Goal: Task Accomplishment & Management: Manage account settings

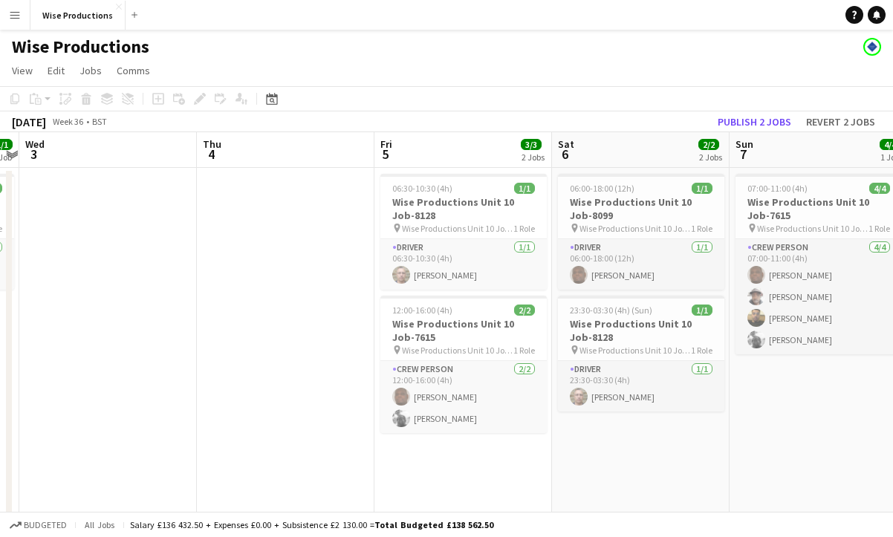
scroll to position [0, 326]
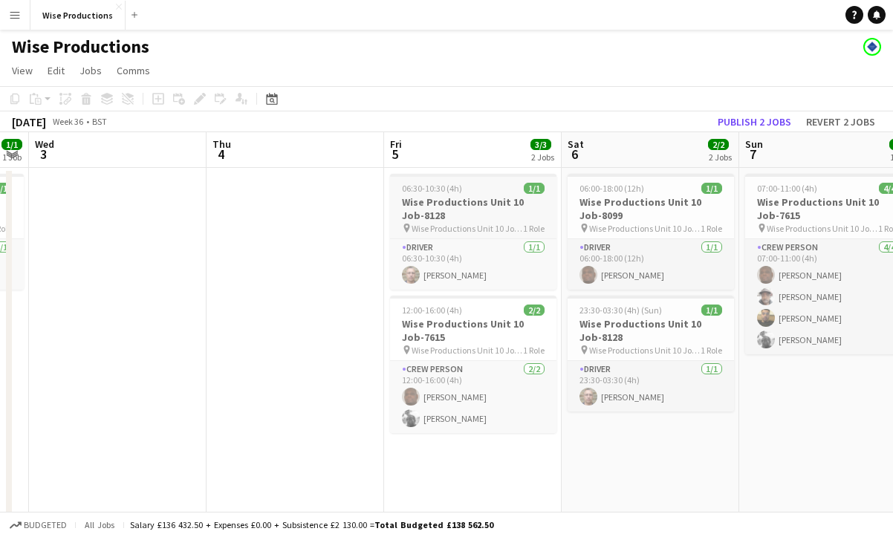
click at [460, 215] on h3 "Wise Productions Unit 10 Job-8128" at bounding box center [473, 208] width 166 height 27
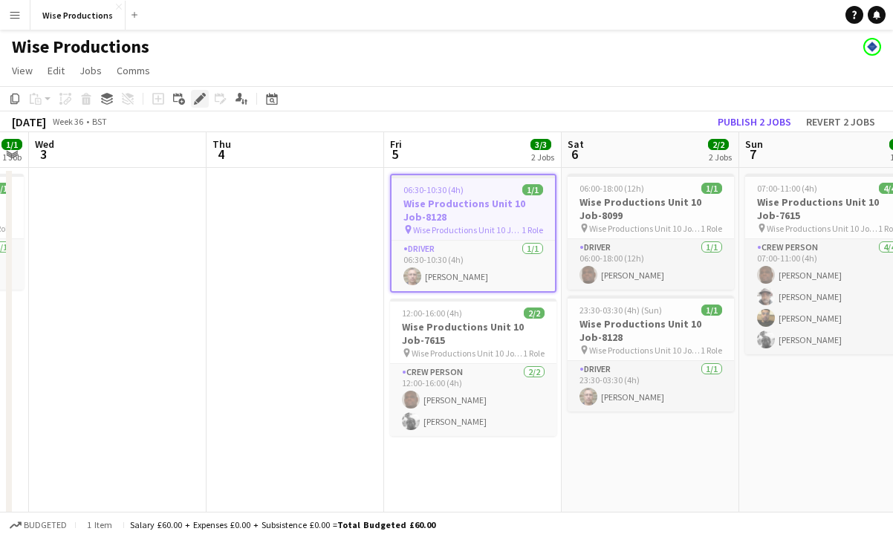
click at [197, 97] on icon "Edit" at bounding box center [200, 99] width 12 height 12
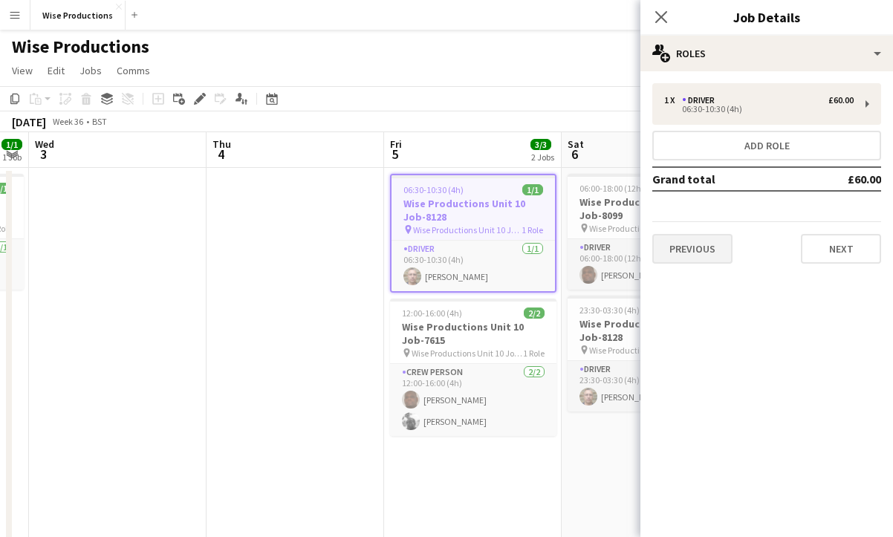
click at [689, 250] on button "Previous" at bounding box center [692, 249] width 80 height 30
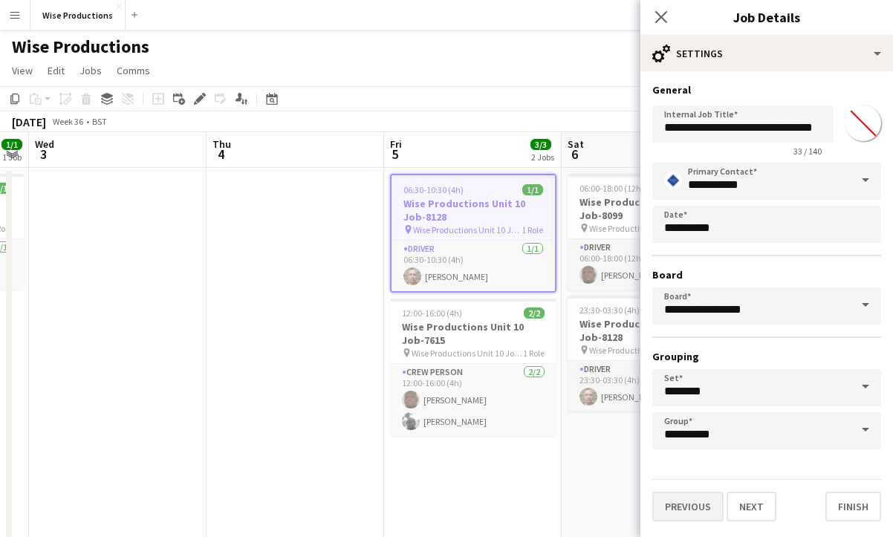
click at [689, 503] on button "Previous" at bounding box center [687, 507] width 71 height 30
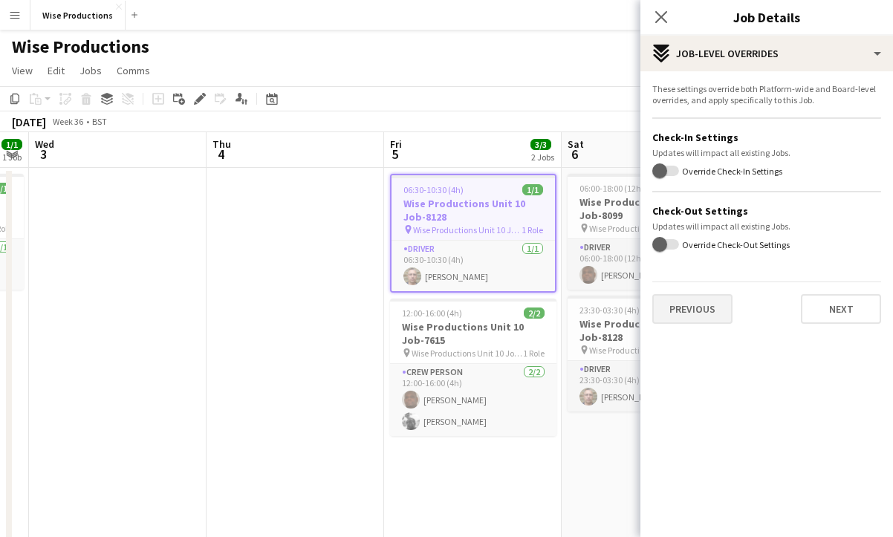
click at [705, 308] on button "Previous" at bounding box center [692, 309] width 80 height 30
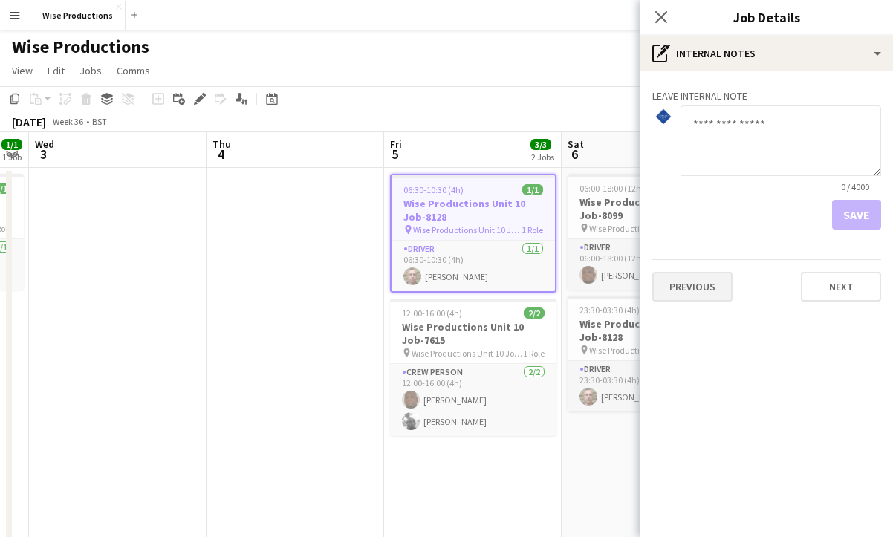
click at [706, 291] on button "Previous" at bounding box center [692, 287] width 80 height 30
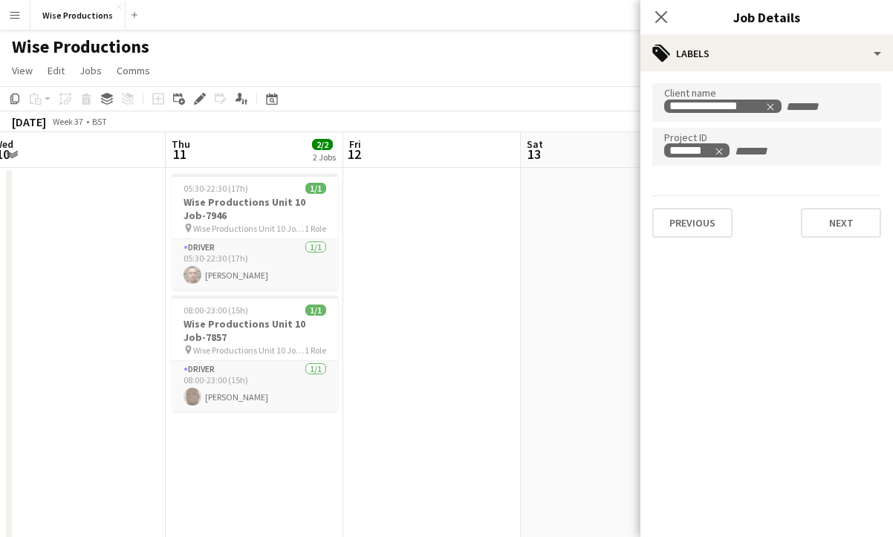
scroll to position [0, 364]
click at [412, 265] on app-date-cell at bounding box center [435, 367] width 178 height 399
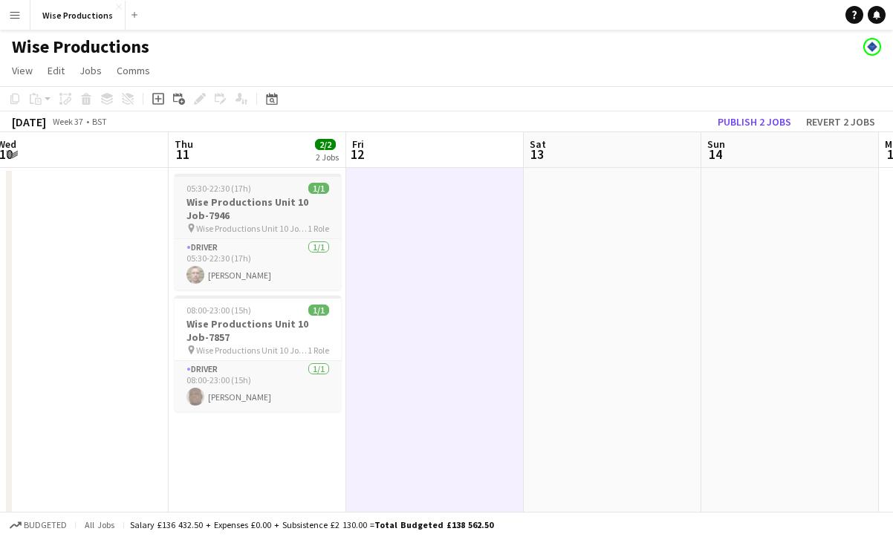
click at [273, 233] on span "Wise Productions Unit 10 Job-7946" at bounding box center [251, 228] width 111 height 11
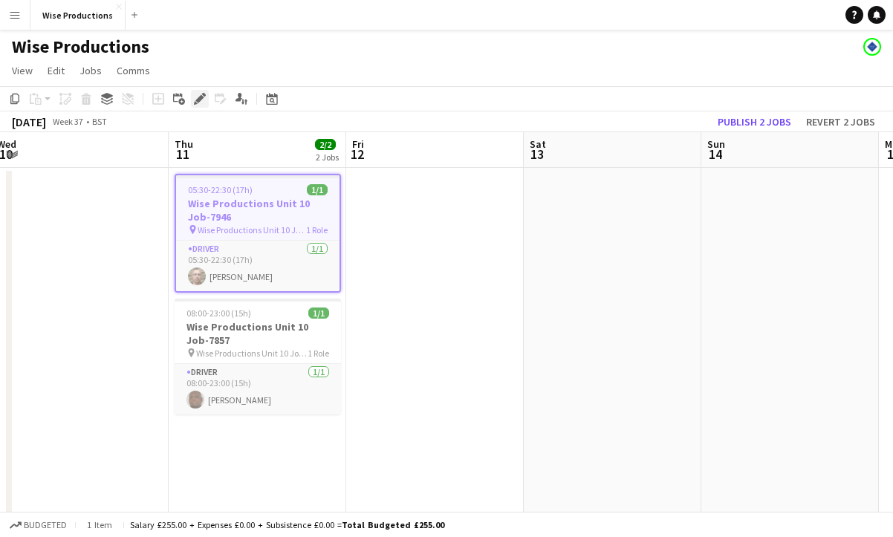
click at [198, 97] on icon "Edit" at bounding box center [200, 99] width 12 height 12
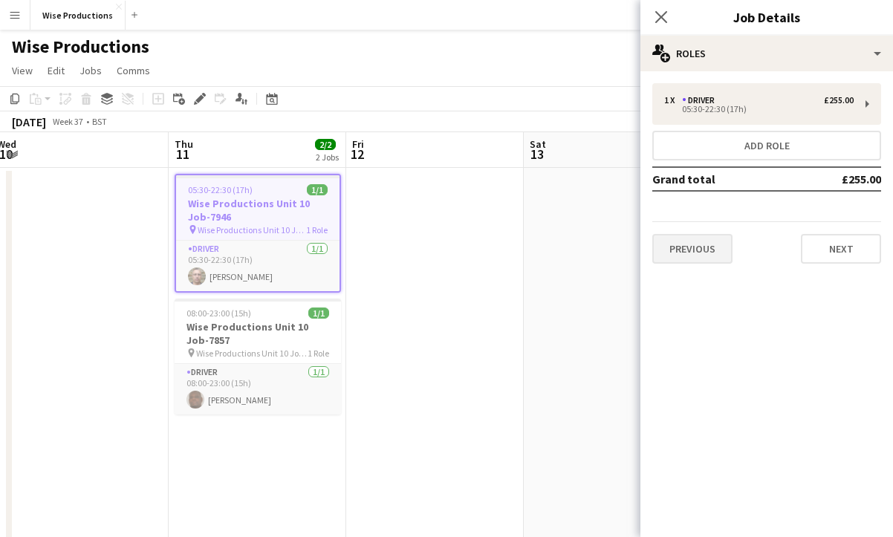
click at [713, 258] on button "Previous" at bounding box center [692, 249] width 80 height 30
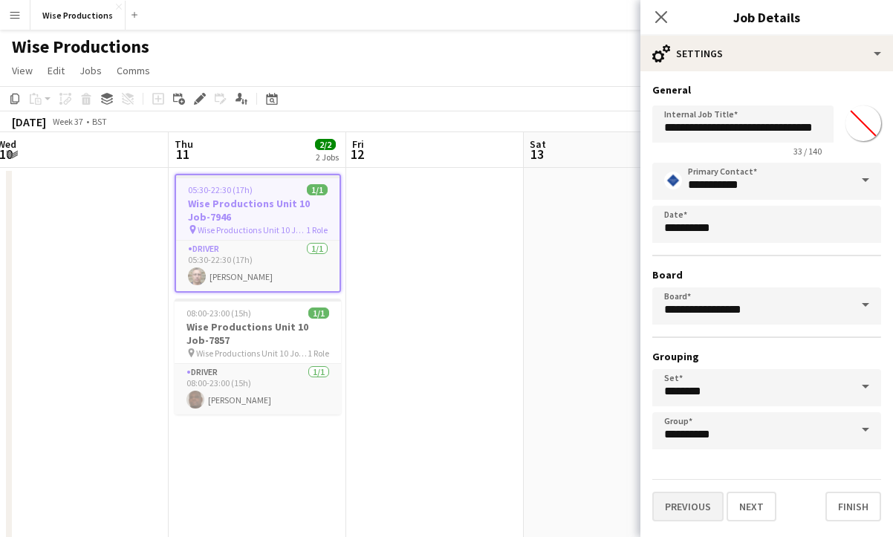
click at [701, 499] on button "Previous" at bounding box center [687, 507] width 71 height 30
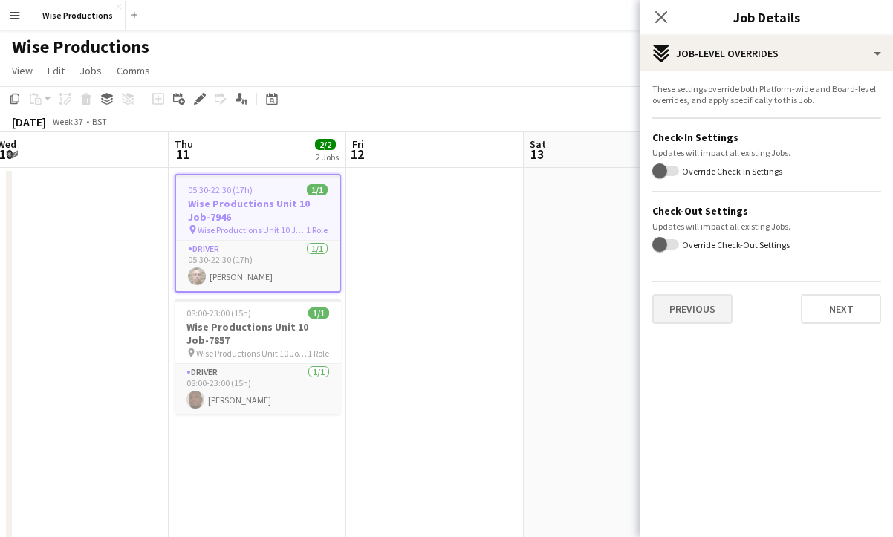
click at [698, 315] on button "Previous" at bounding box center [692, 309] width 80 height 30
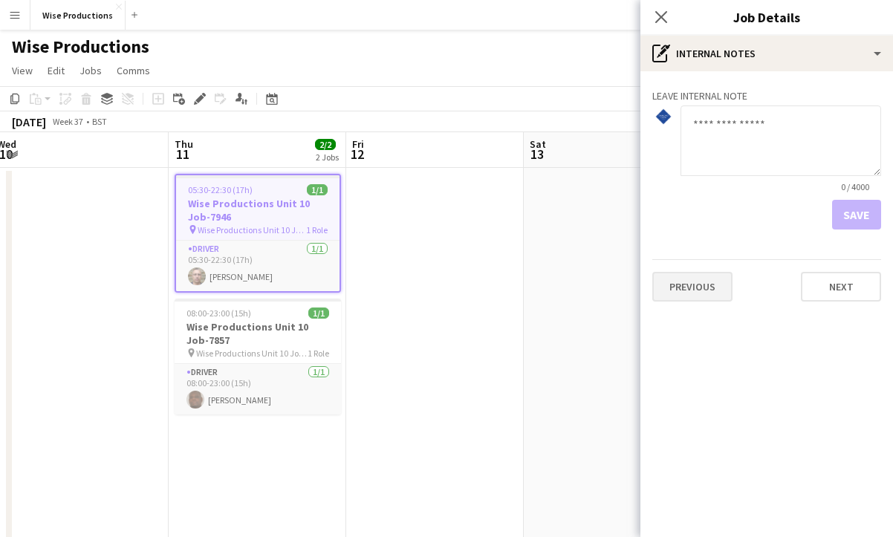
click at [696, 295] on button "Previous" at bounding box center [692, 287] width 80 height 30
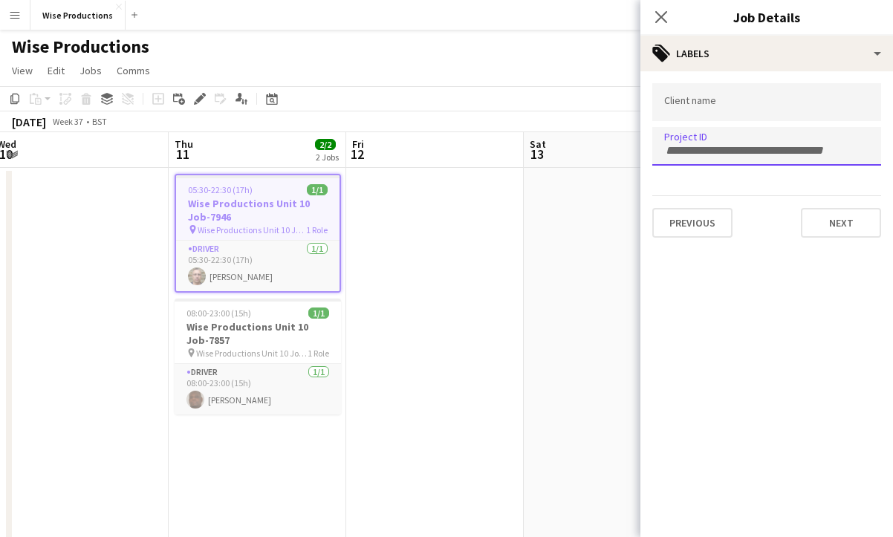
click at [732, 143] on form at bounding box center [766, 150] width 205 height 16
click at [704, 155] on input "Type to search project ID labels..." at bounding box center [766, 150] width 205 height 13
paste input "*******"
type input "*******"
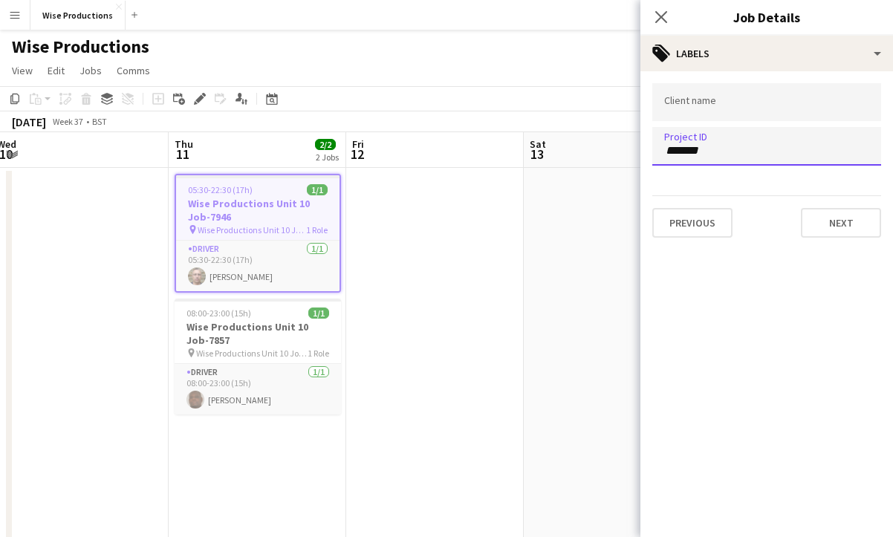
click at [709, 112] on div at bounding box center [766, 102] width 229 height 38
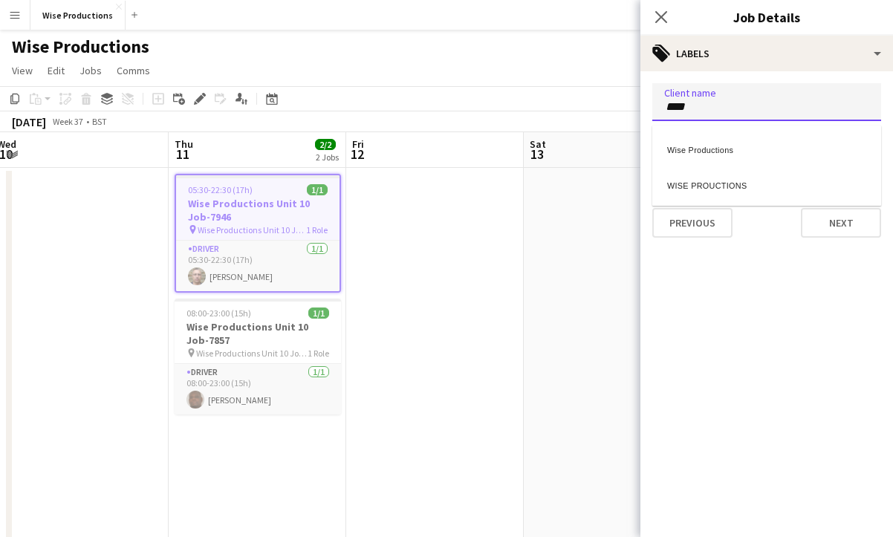
type input "****"
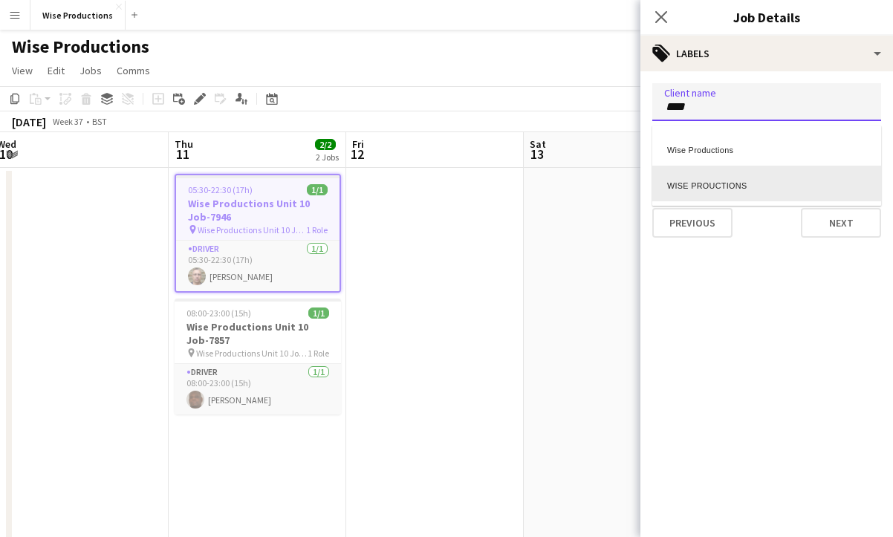
click at [713, 179] on div "WISE PROUCTIONS" at bounding box center [766, 184] width 229 height 36
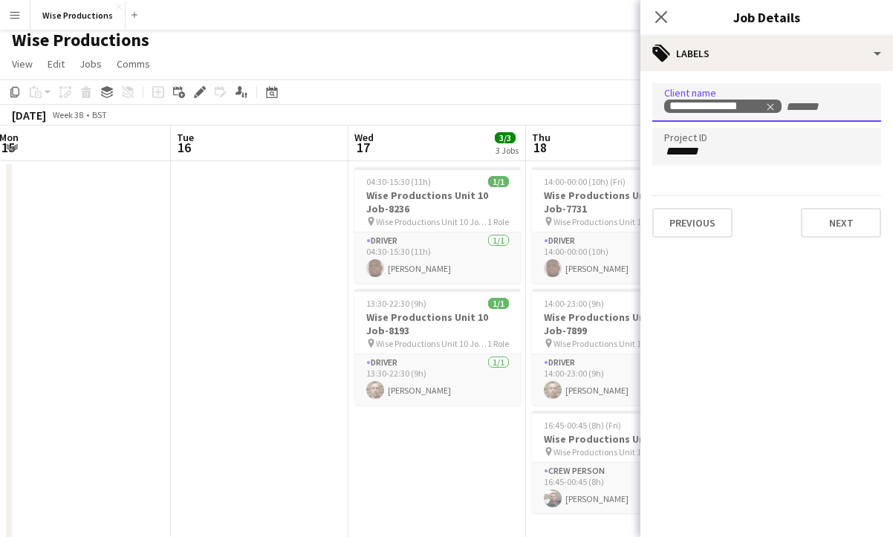
scroll to position [9, 0]
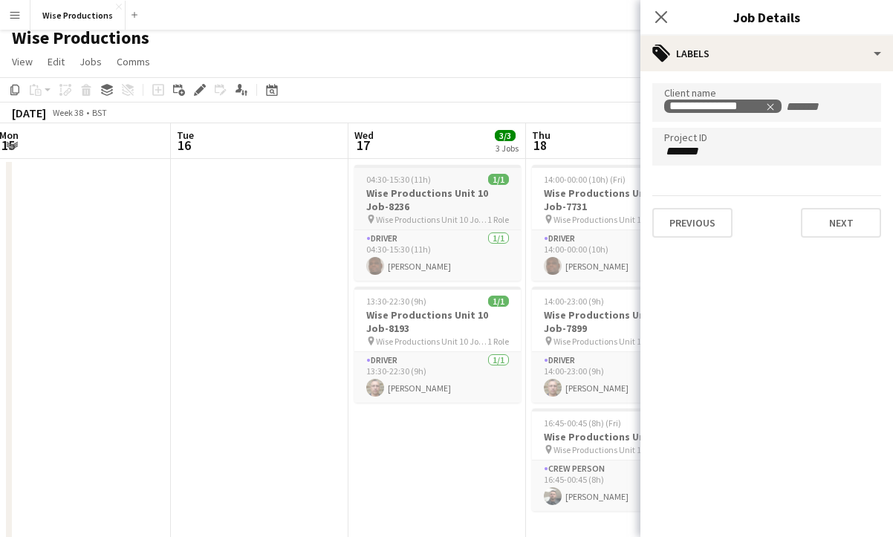
click at [403, 206] on h3 "Wise Productions Unit 10 Job-8236" at bounding box center [437, 200] width 166 height 27
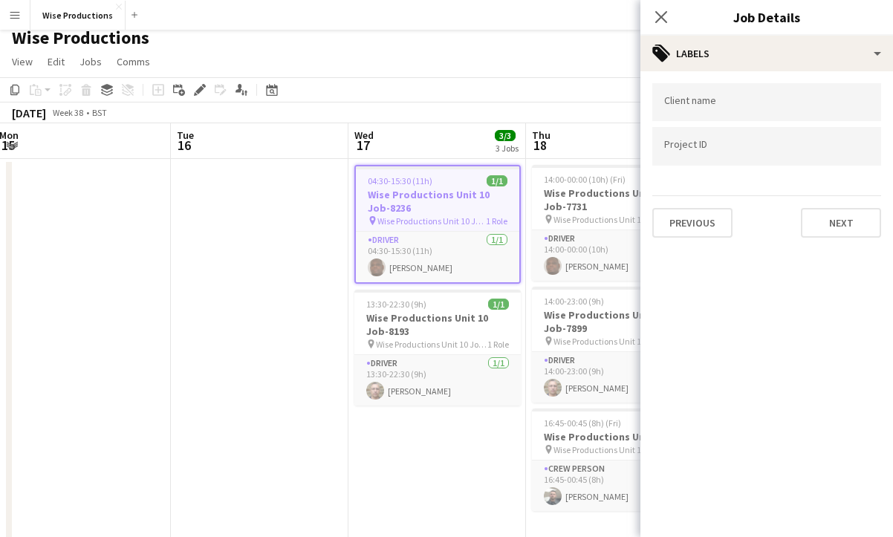
click at [705, 149] on input "Type to search project ID labels..." at bounding box center [766, 146] width 205 height 13
paste input "**********"
type input "**********"
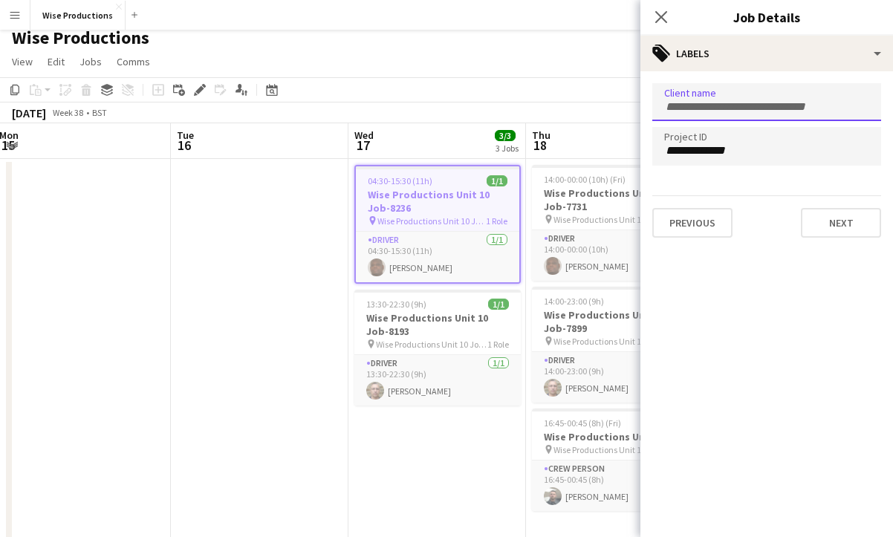
click at [715, 109] on input "Type to search client labels..." at bounding box center [766, 106] width 205 height 13
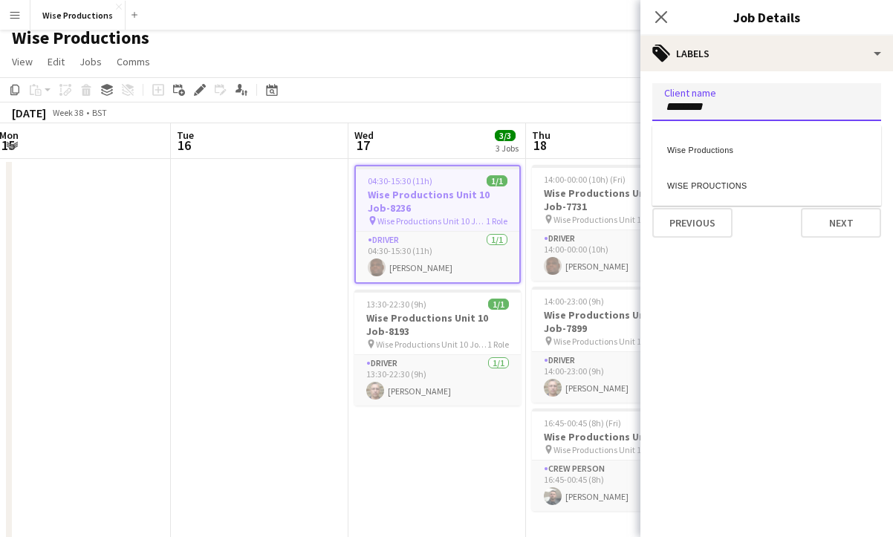
type input "********"
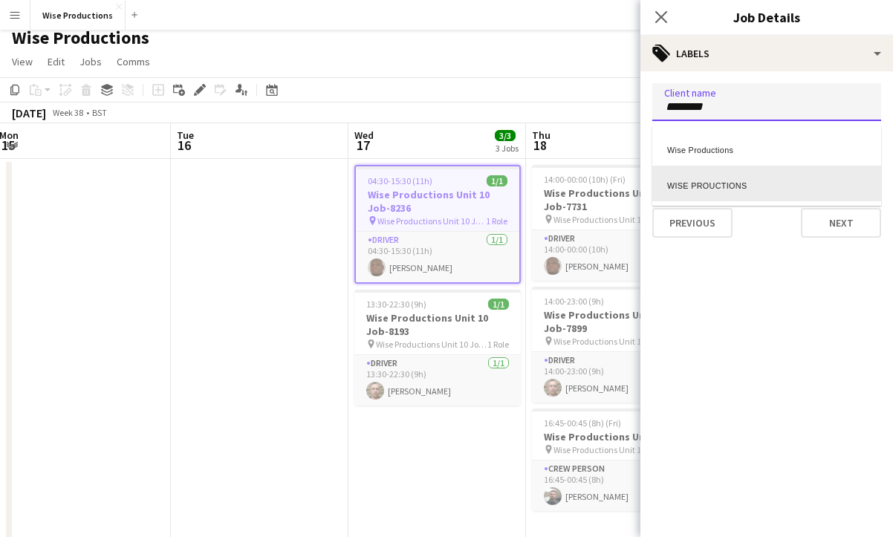
click at [716, 180] on div "WISE PROUCTIONS" at bounding box center [766, 184] width 229 height 36
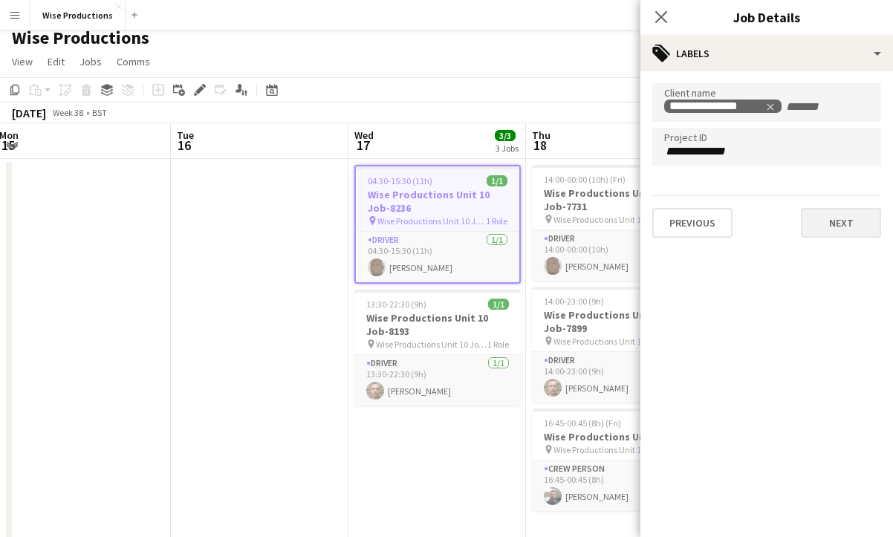
click at [771, 215] on button "Next" at bounding box center [841, 223] width 80 height 30
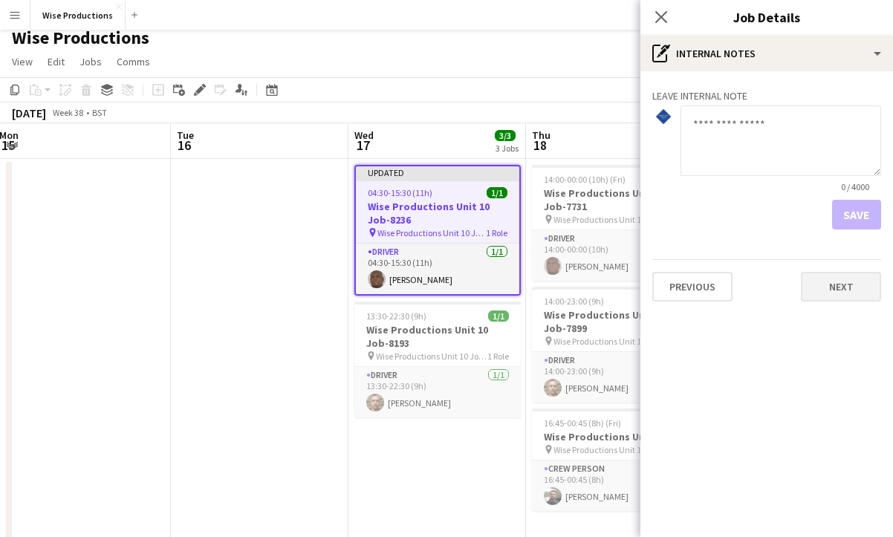
click at [771, 281] on button "Next" at bounding box center [841, 287] width 80 height 30
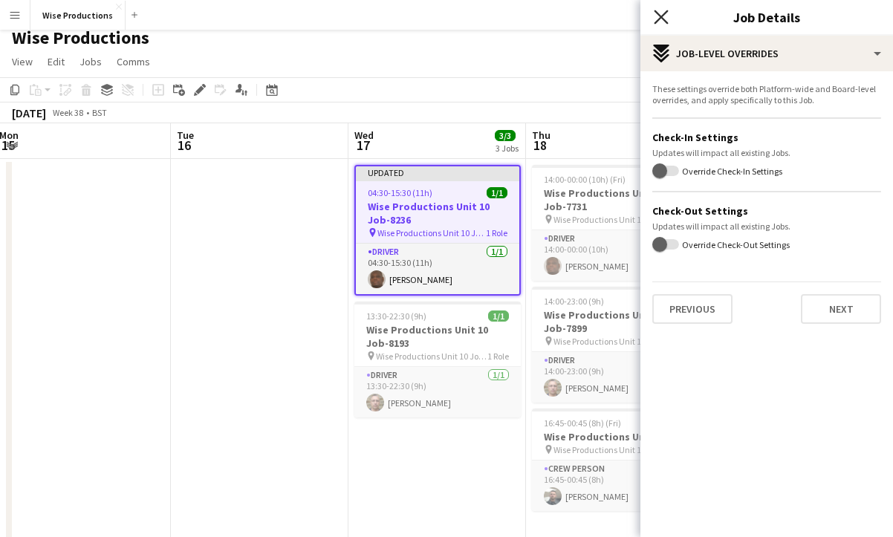
click at [661, 16] on icon "Close pop-in" at bounding box center [661, 17] width 14 height 14
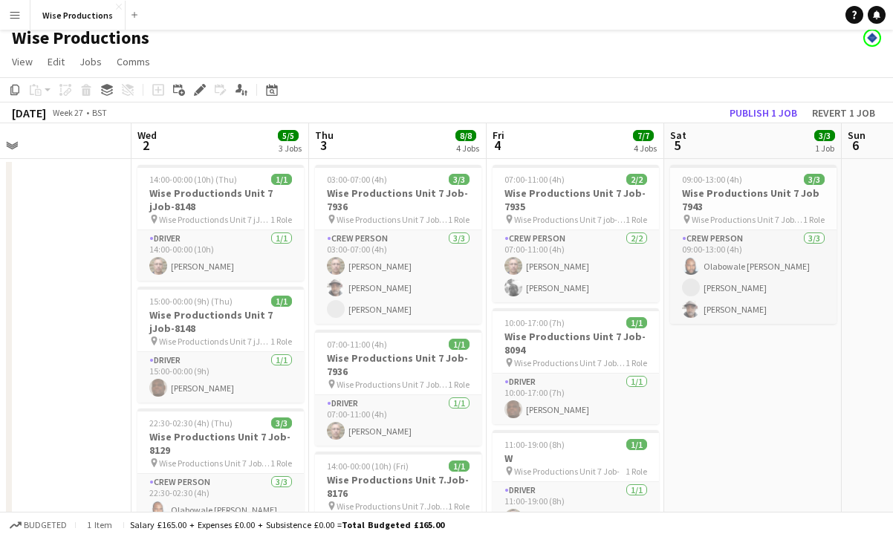
scroll to position [0, 396]
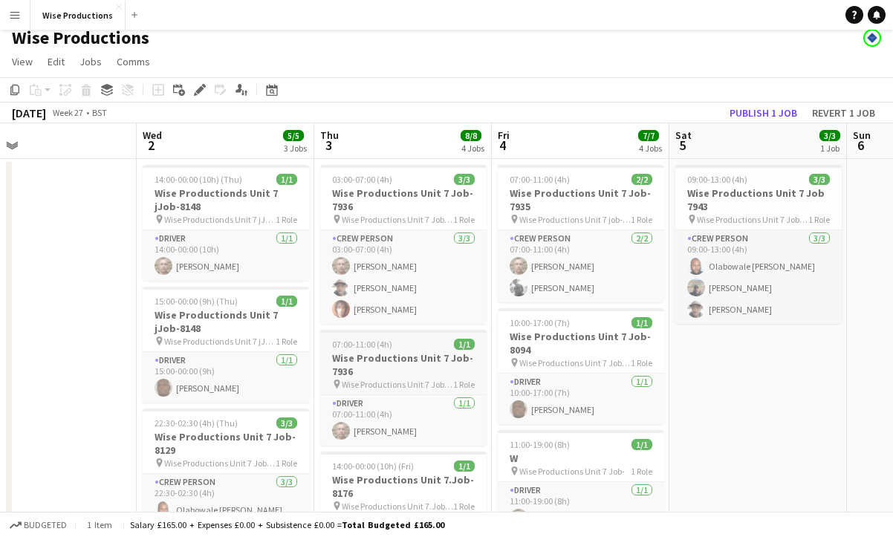
click at [382, 359] on h3 "Wise Productions Unit 7 Job-7936" at bounding box center [403, 364] width 166 height 27
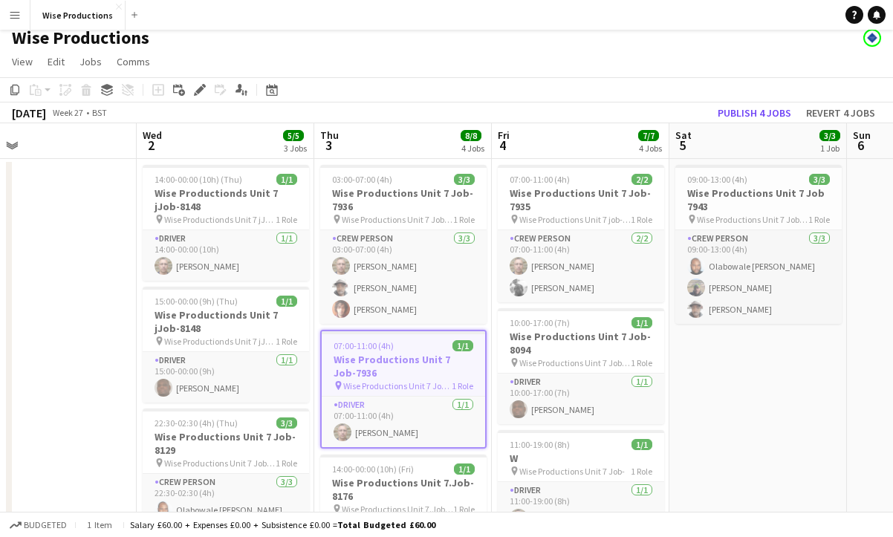
click at [382, 359] on h3 "Wise Productions Unit 7 Job-7936" at bounding box center [403, 366] width 163 height 27
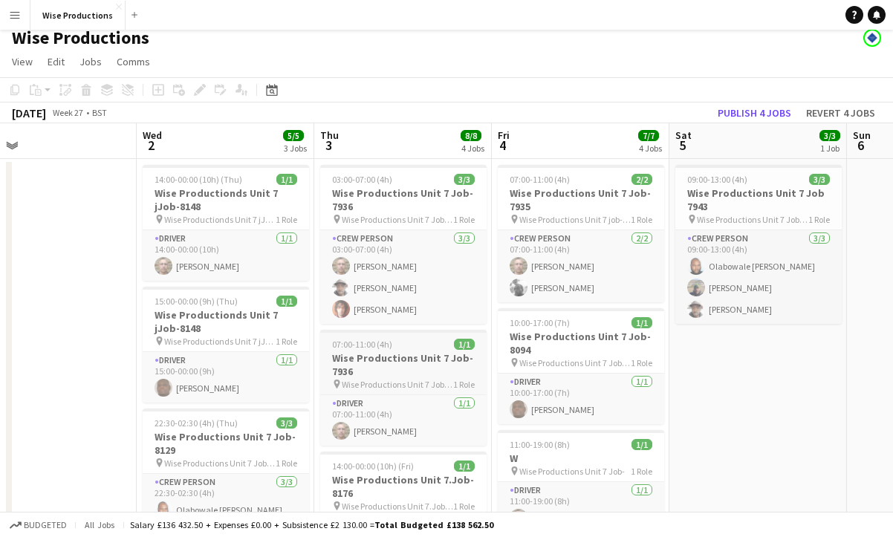
click at [382, 359] on h3 "Wise Productions Unit 7 Job-7936" at bounding box center [403, 364] width 166 height 27
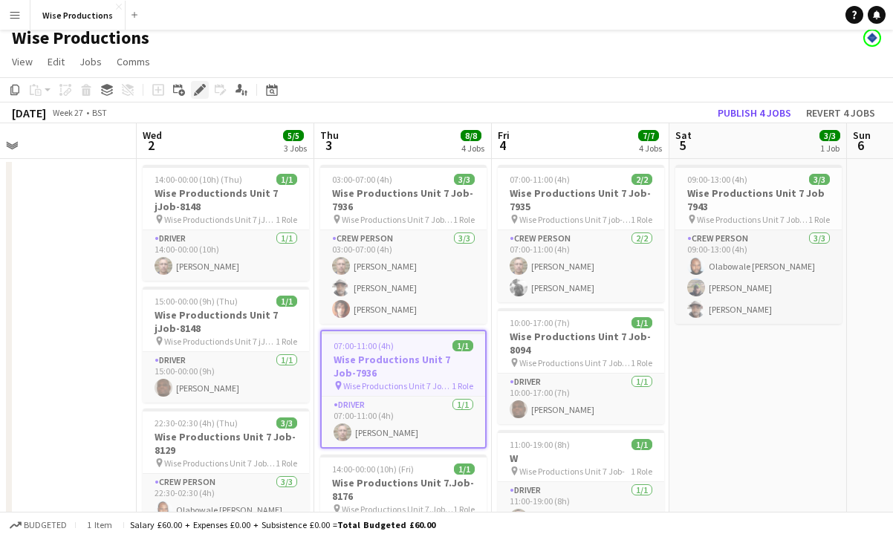
click at [196, 90] on icon "Edit" at bounding box center [200, 90] width 12 height 12
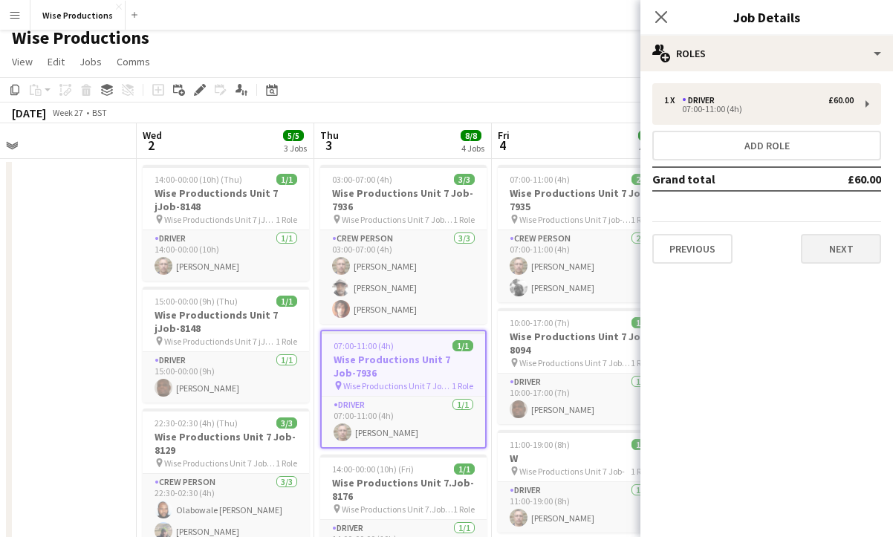
click at [771, 253] on button "Next" at bounding box center [841, 249] width 80 height 30
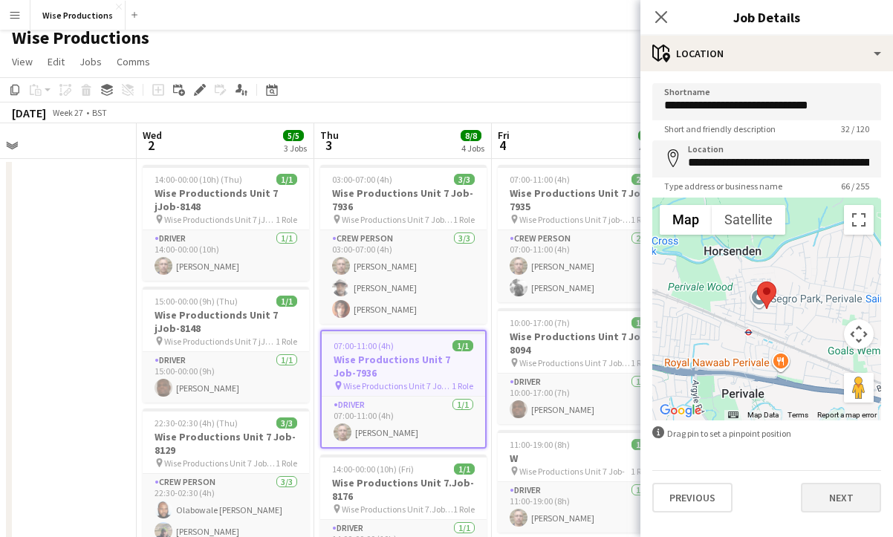
click at [771, 492] on button "Next" at bounding box center [841, 498] width 80 height 30
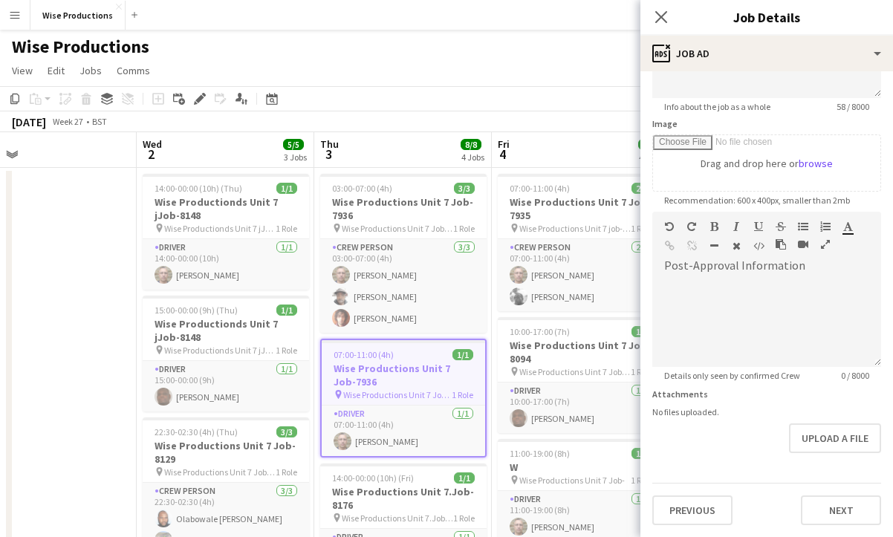
scroll to position [198, 0]
click at [771, 516] on button "Next" at bounding box center [841, 511] width 80 height 30
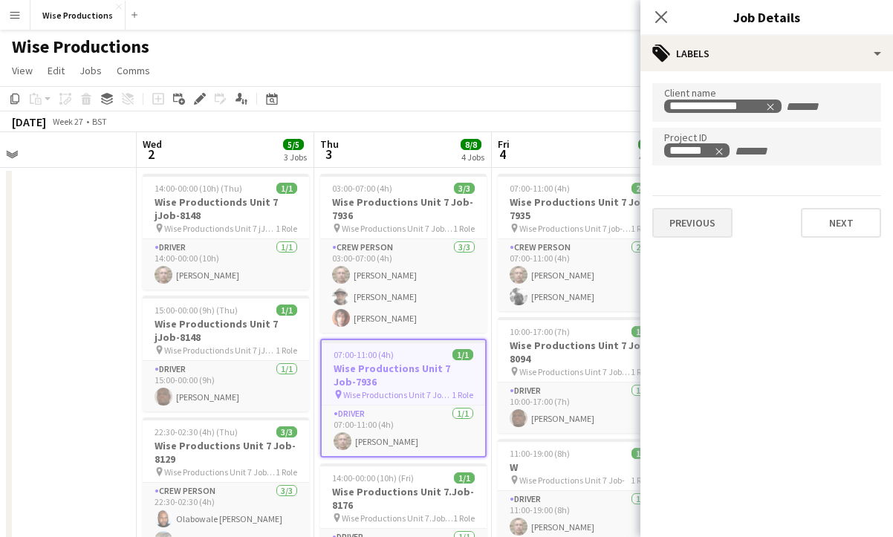
click at [701, 225] on button "Previous" at bounding box center [692, 223] width 80 height 30
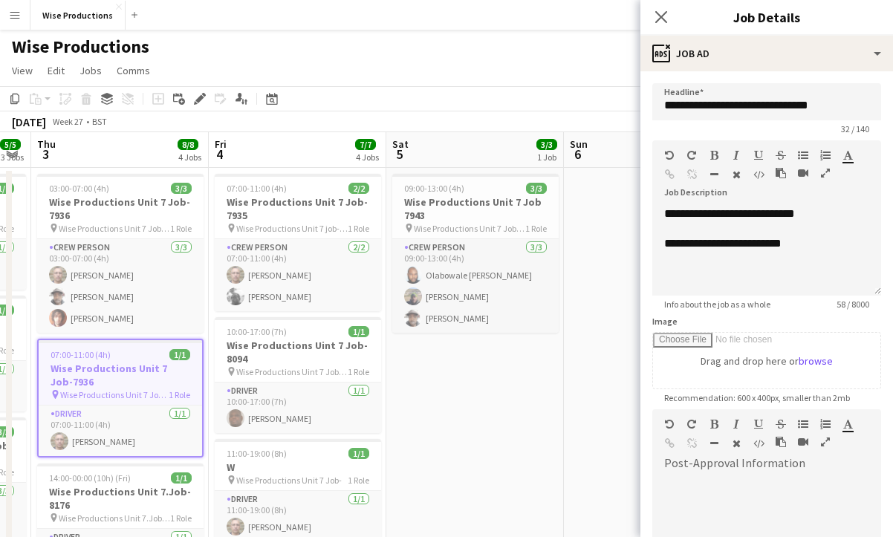
scroll to position [0, 685]
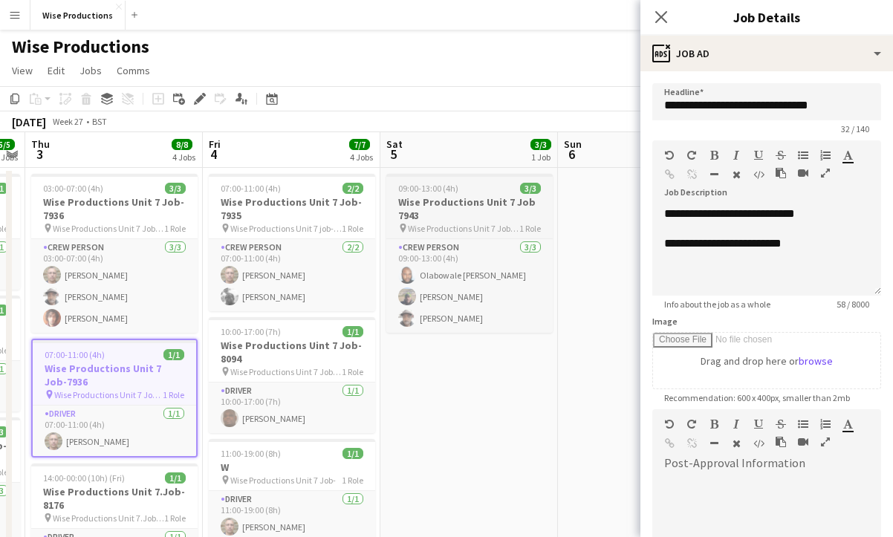
click at [454, 206] on h3 "Wise Productions Unit 7 Job 7943" at bounding box center [469, 208] width 166 height 27
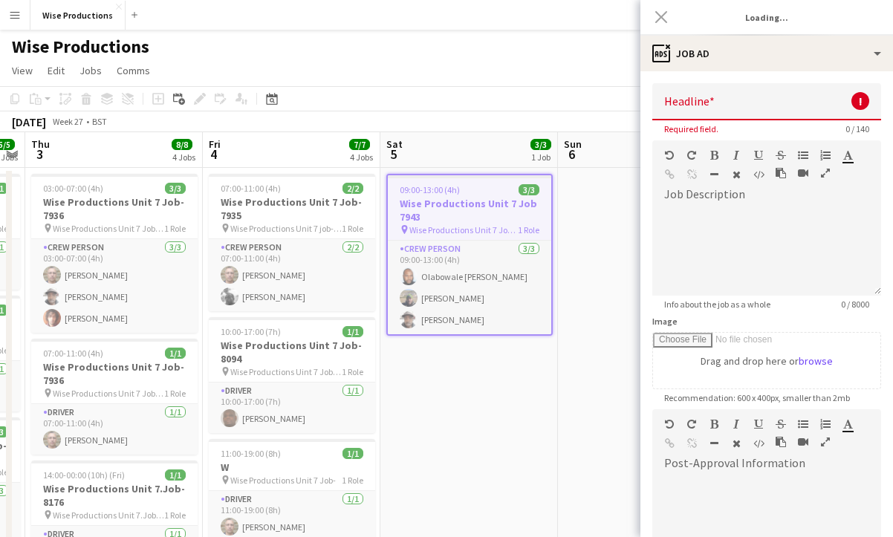
type input "**********"
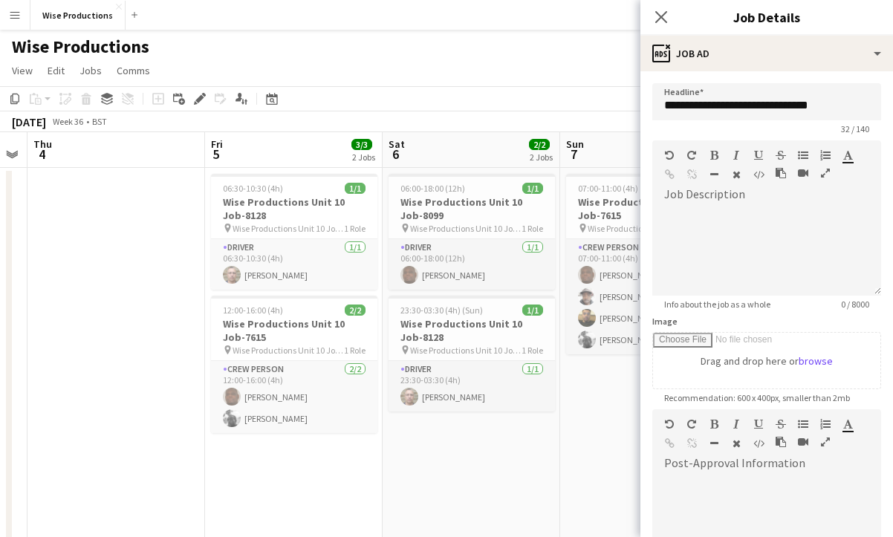
scroll to position [0, 364]
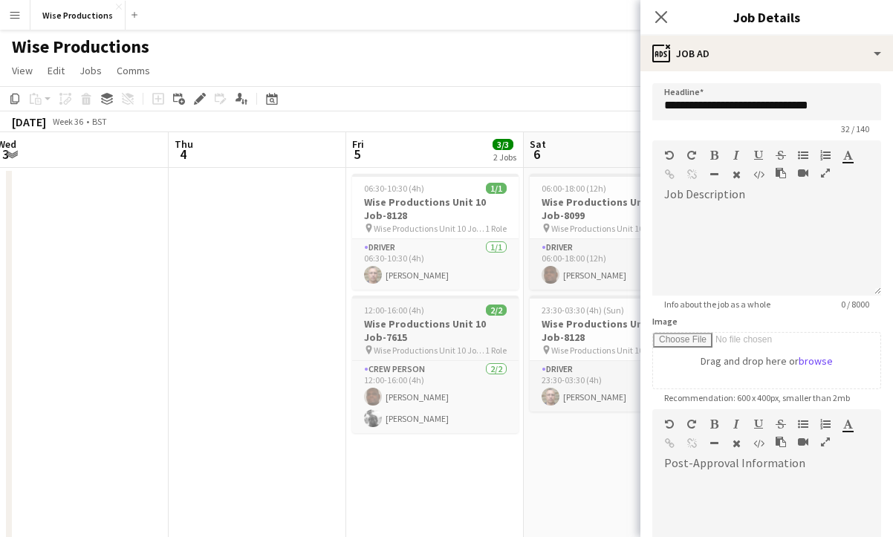
click at [432, 340] on h3 "Wise Productions Unit 10 Job-7615" at bounding box center [435, 330] width 166 height 27
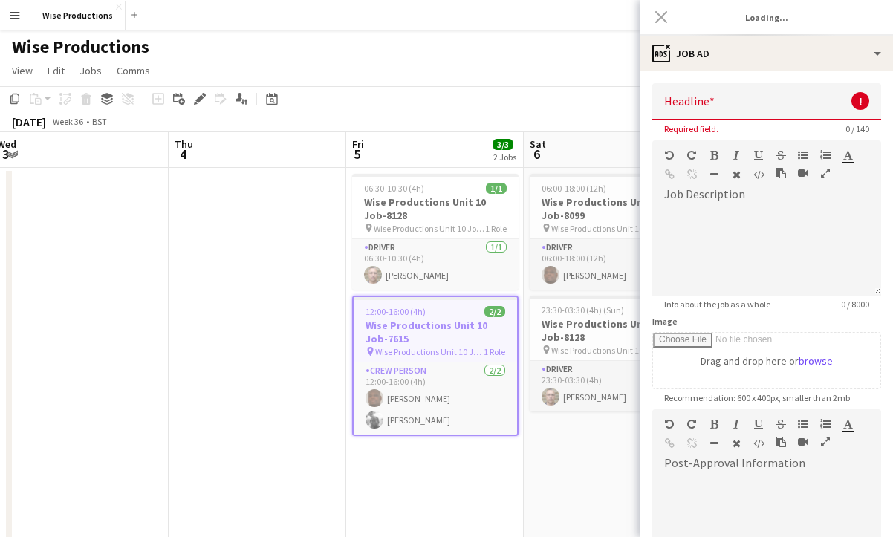
type input "**********"
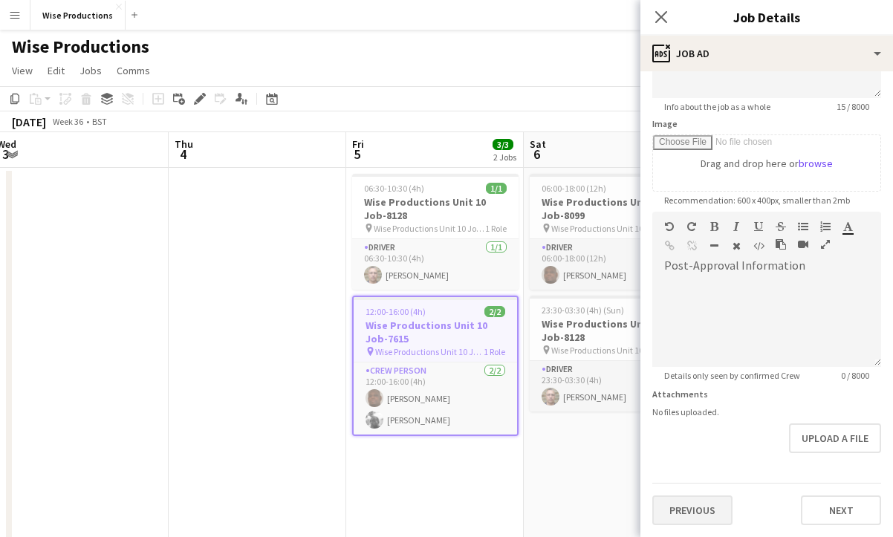
scroll to position [198, 0]
click at [707, 513] on button "Previous" at bounding box center [692, 511] width 80 height 30
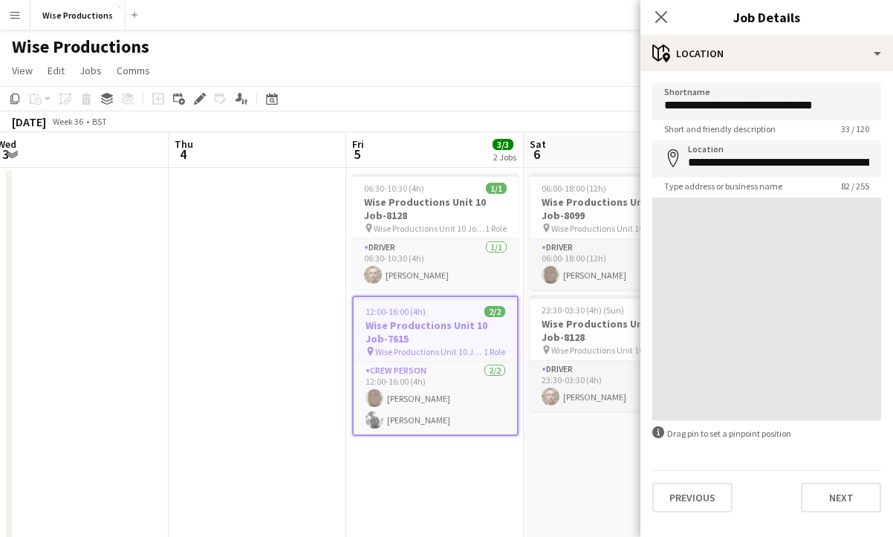
scroll to position [0, 0]
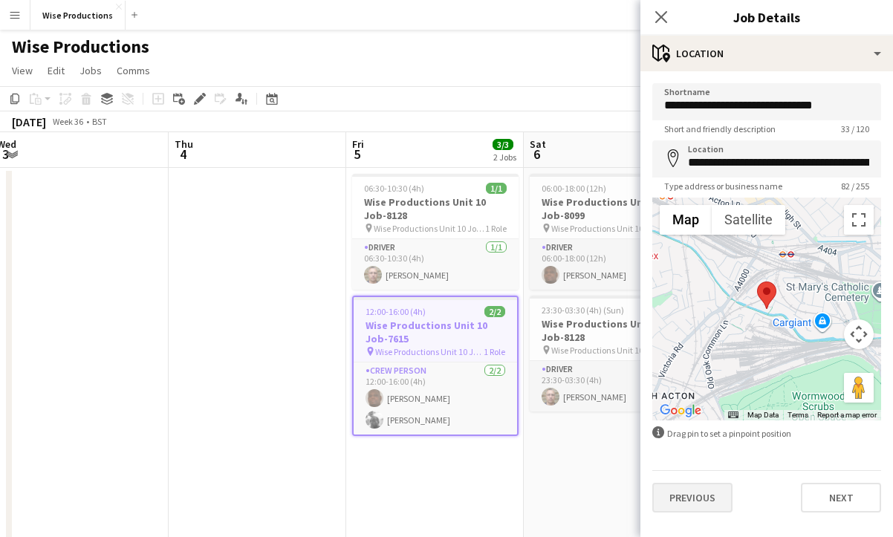
click at [702, 497] on button "Previous" at bounding box center [692, 498] width 80 height 30
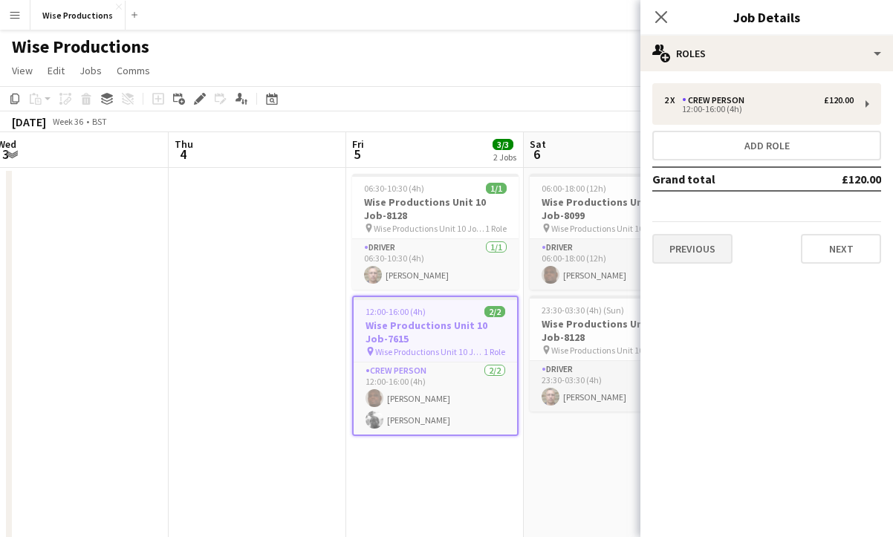
click at [694, 250] on button "Previous" at bounding box center [692, 249] width 80 height 30
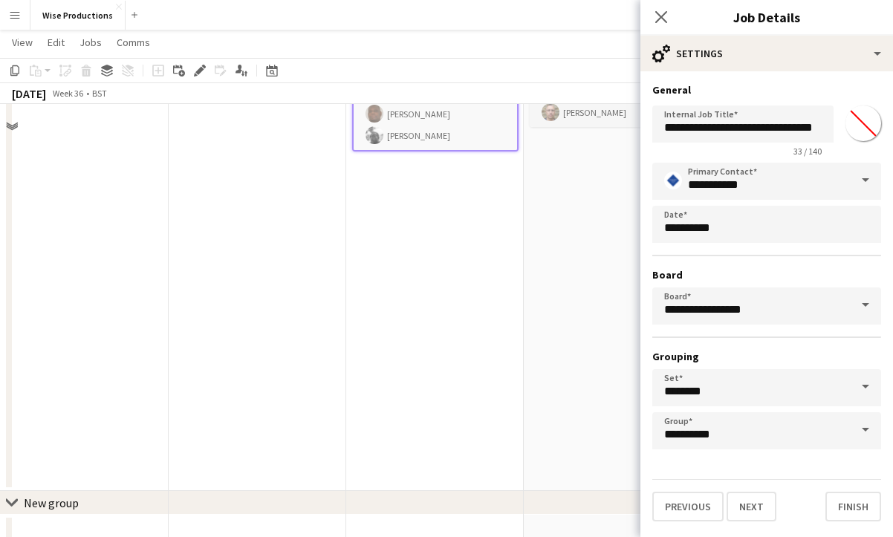
scroll to position [307, 0]
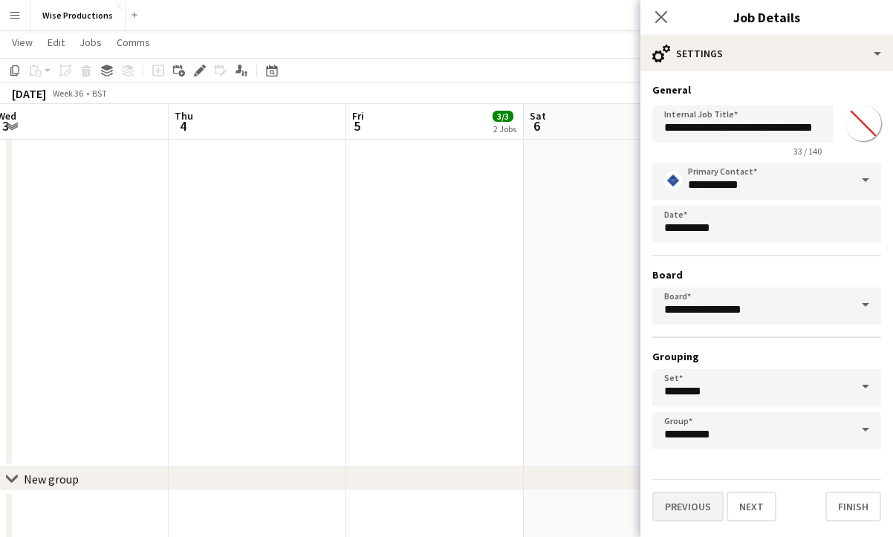
click at [691, 505] on button "Previous" at bounding box center [687, 507] width 71 height 30
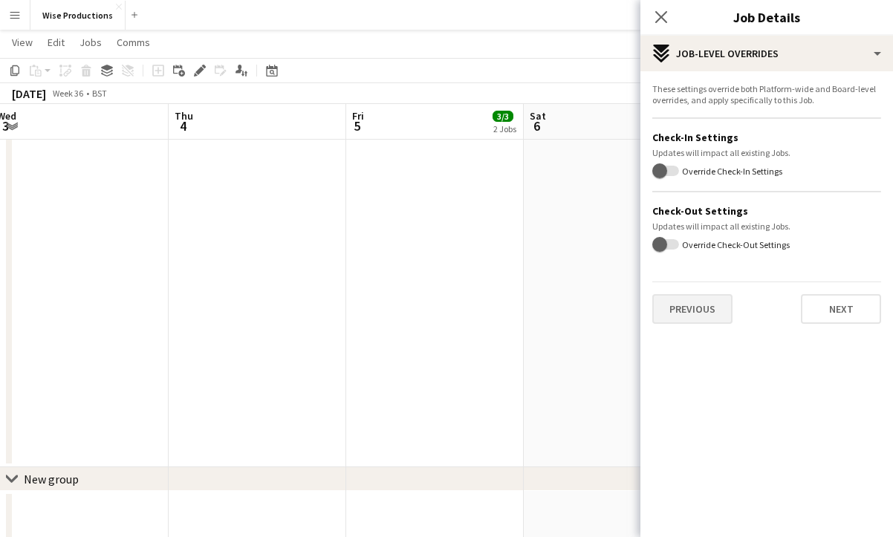
click at [682, 317] on button "Previous" at bounding box center [692, 309] width 80 height 30
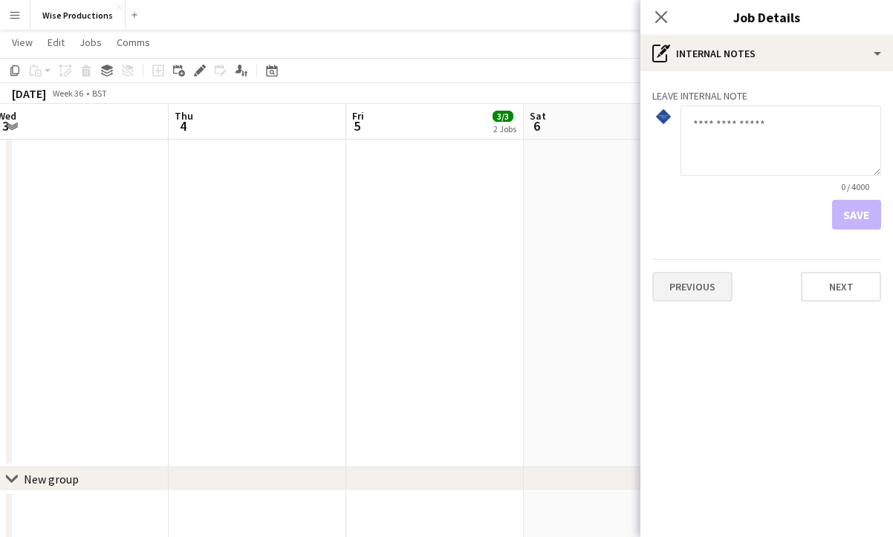
click at [691, 289] on button "Previous" at bounding box center [692, 287] width 80 height 30
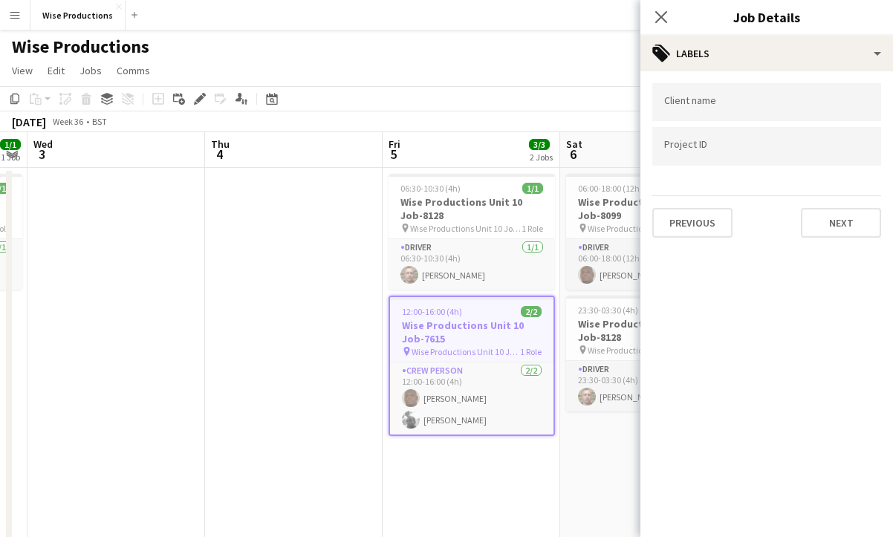
scroll to position [0, 311]
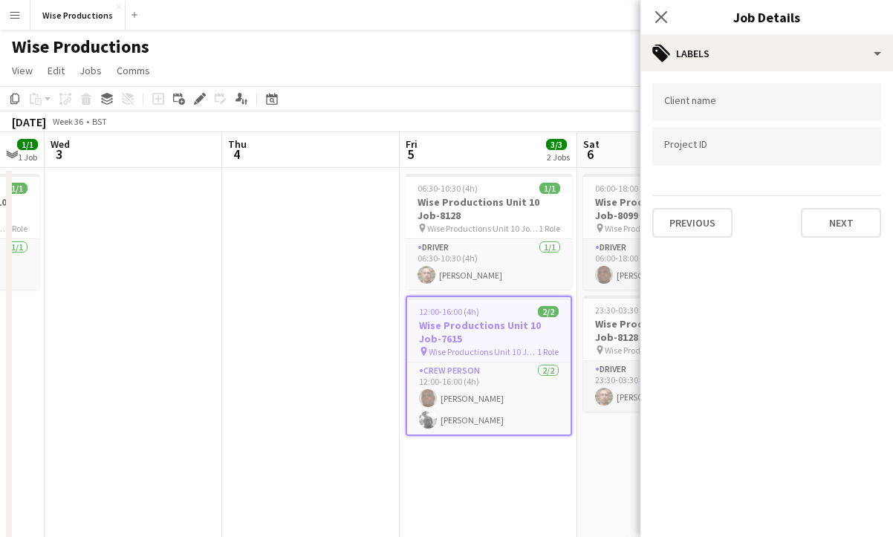
click at [708, 151] on input "Type to search project ID labels..." at bounding box center [766, 146] width 205 height 13
click at [708, 151] on input "Type to search project ID labels..." at bounding box center [766, 150] width 205 height 13
paste input "**********"
type input "**********"
click at [710, 109] on input "Type to search client labels..." at bounding box center [766, 102] width 205 height 13
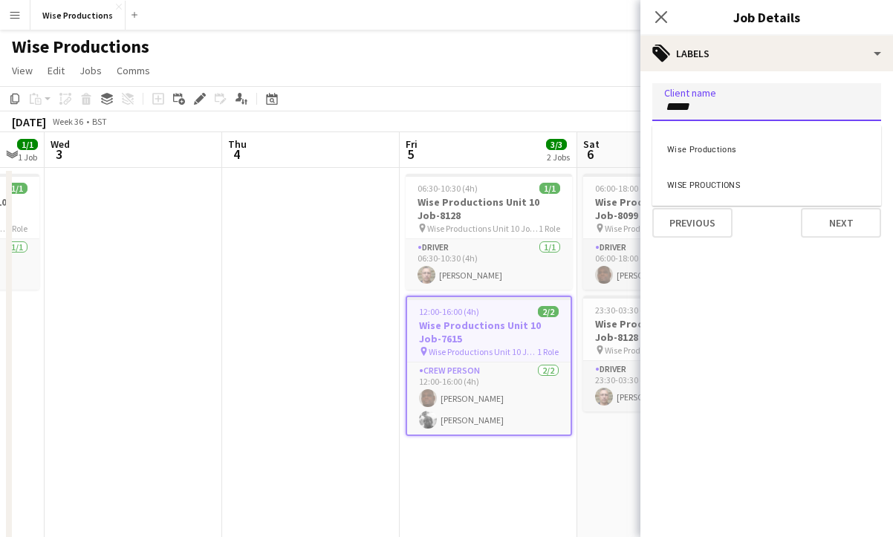
type input "****"
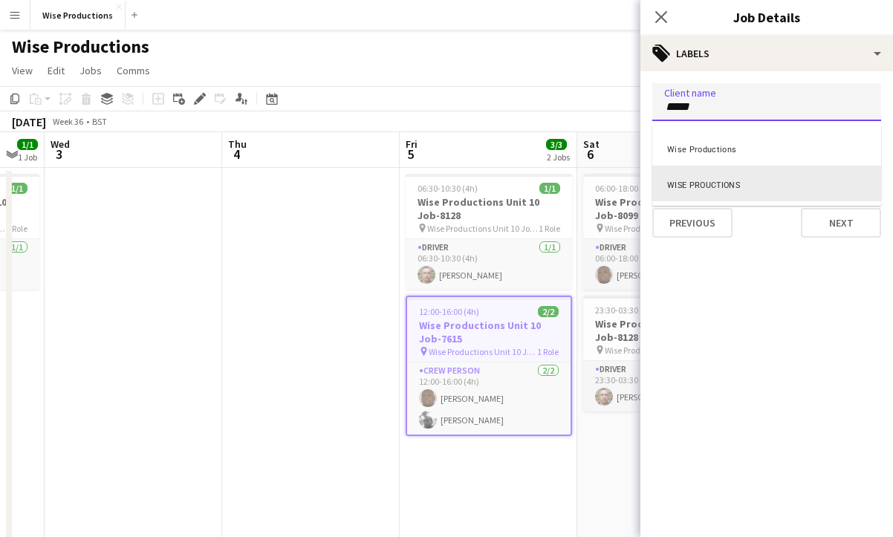
click at [719, 180] on div "WISE PROUCTIONS" at bounding box center [766, 184] width 229 height 36
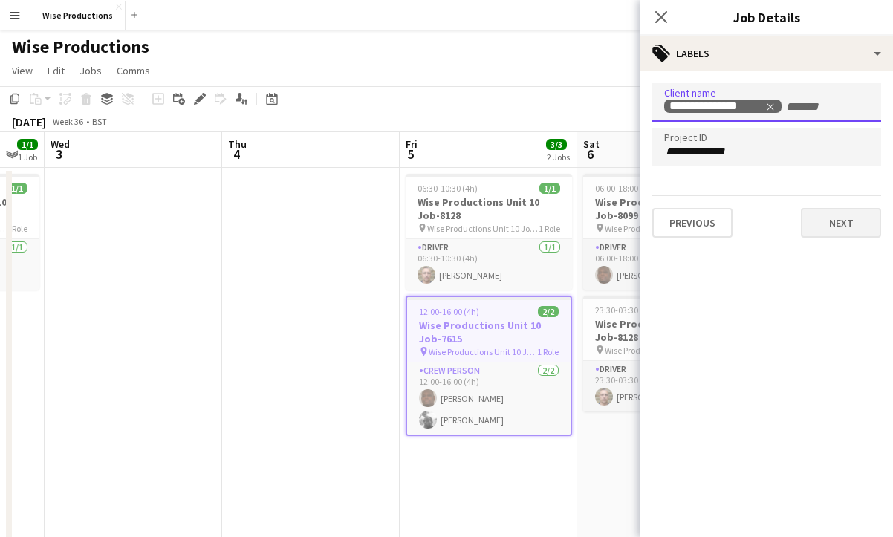
click at [771, 219] on button "Next" at bounding box center [841, 223] width 80 height 30
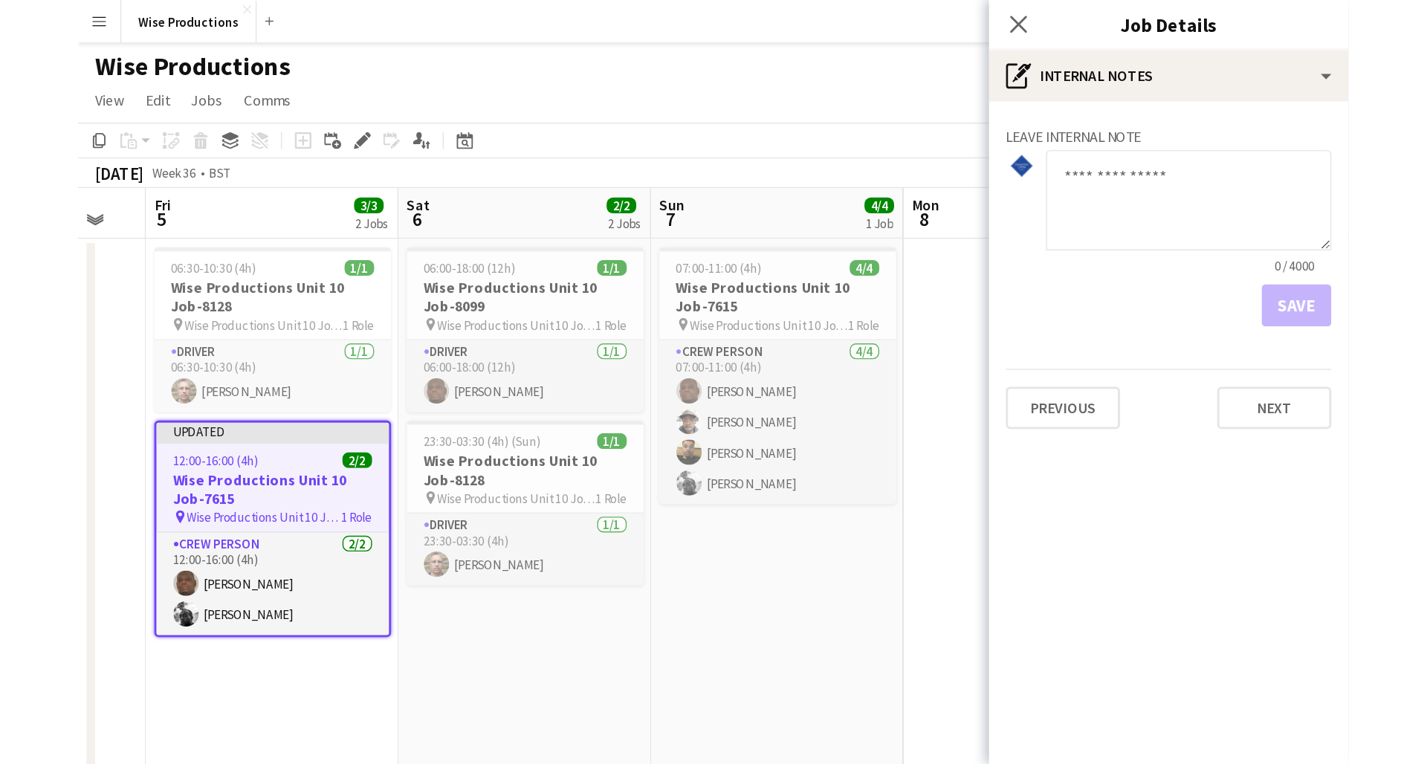
scroll to position [0, 667]
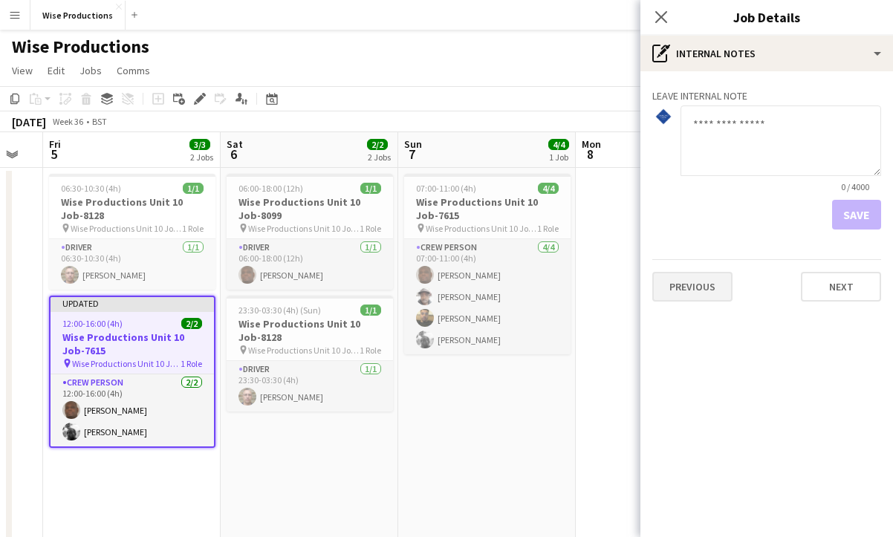
click at [691, 282] on button "Previous" at bounding box center [692, 287] width 80 height 30
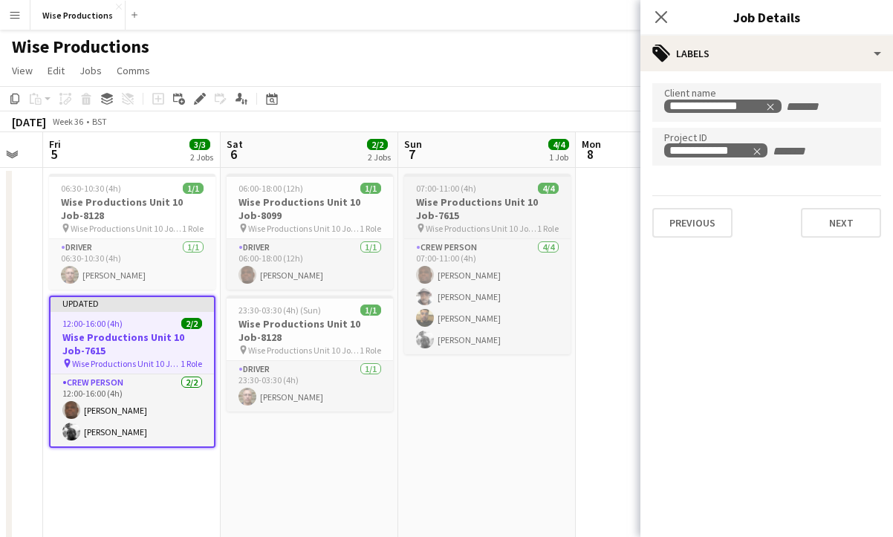
click at [440, 195] on h3 "Wise Productions Unit 10 Job-7615" at bounding box center [487, 208] width 166 height 27
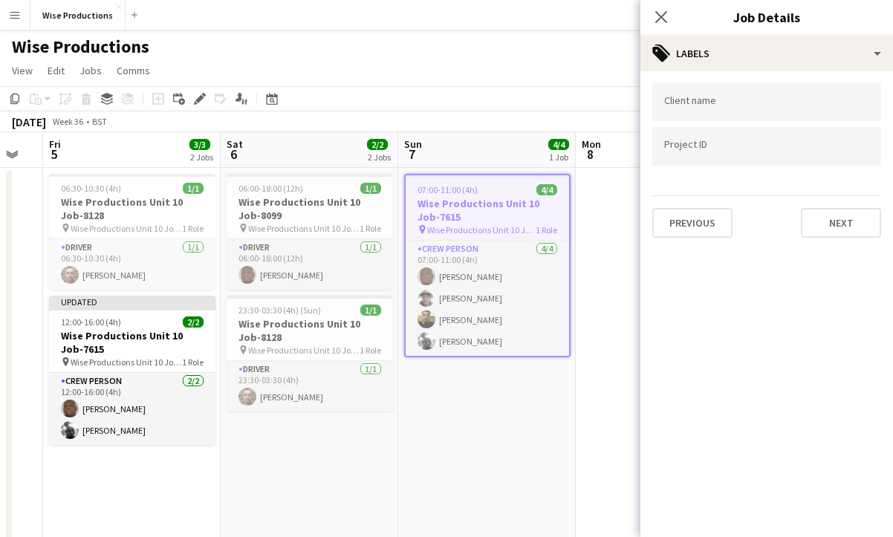
click at [737, 152] on input "Type to search project ID labels..." at bounding box center [766, 146] width 205 height 13
paste input "**********"
type input "**********"
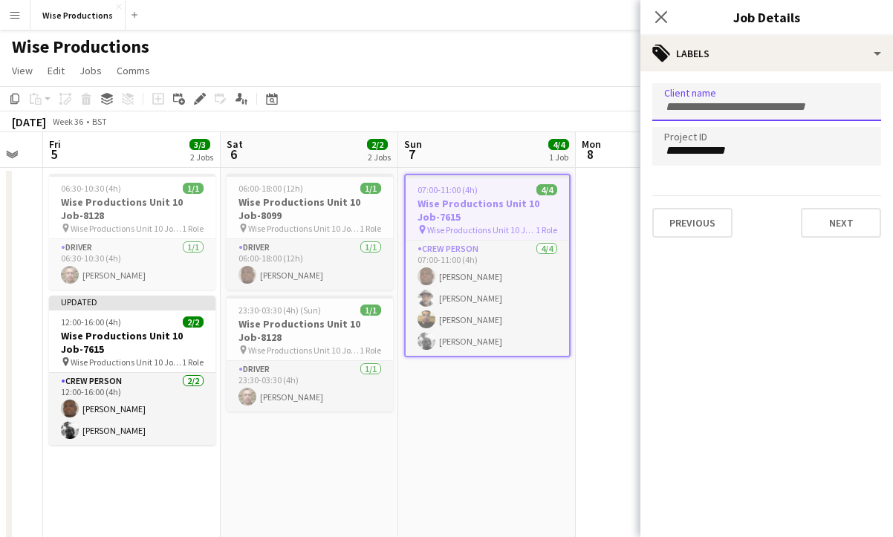
click at [735, 98] on form at bounding box center [766, 106] width 205 height 16
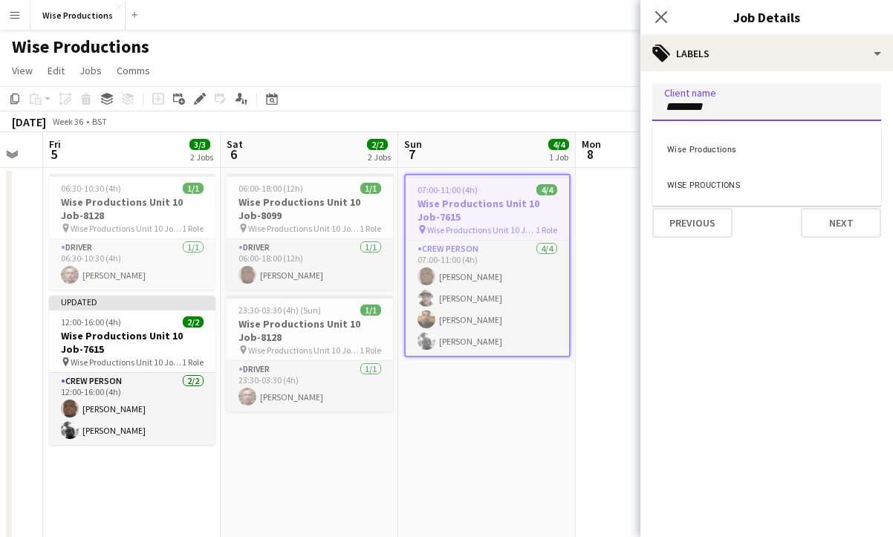
type input "********"
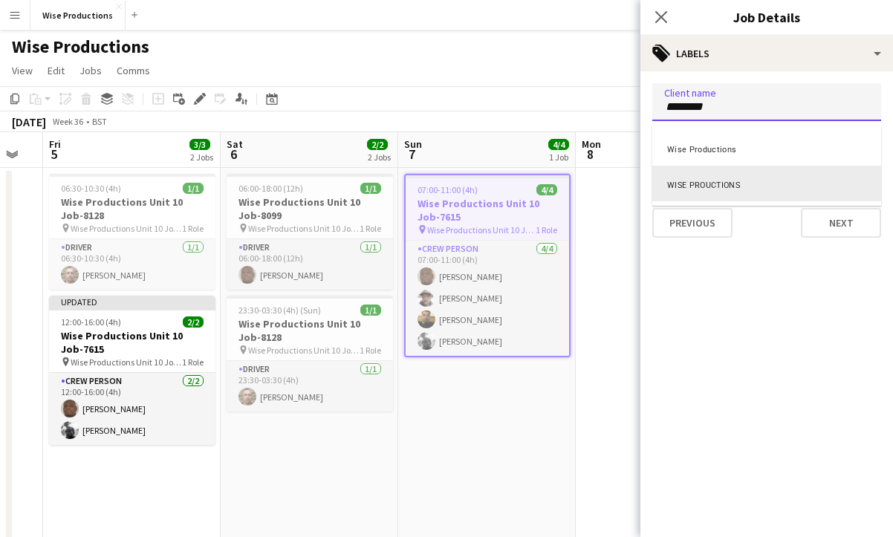
click at [724, 184] on div "WISE PROUCTIONS" at bounding box center [766, 184] width 229 height 36
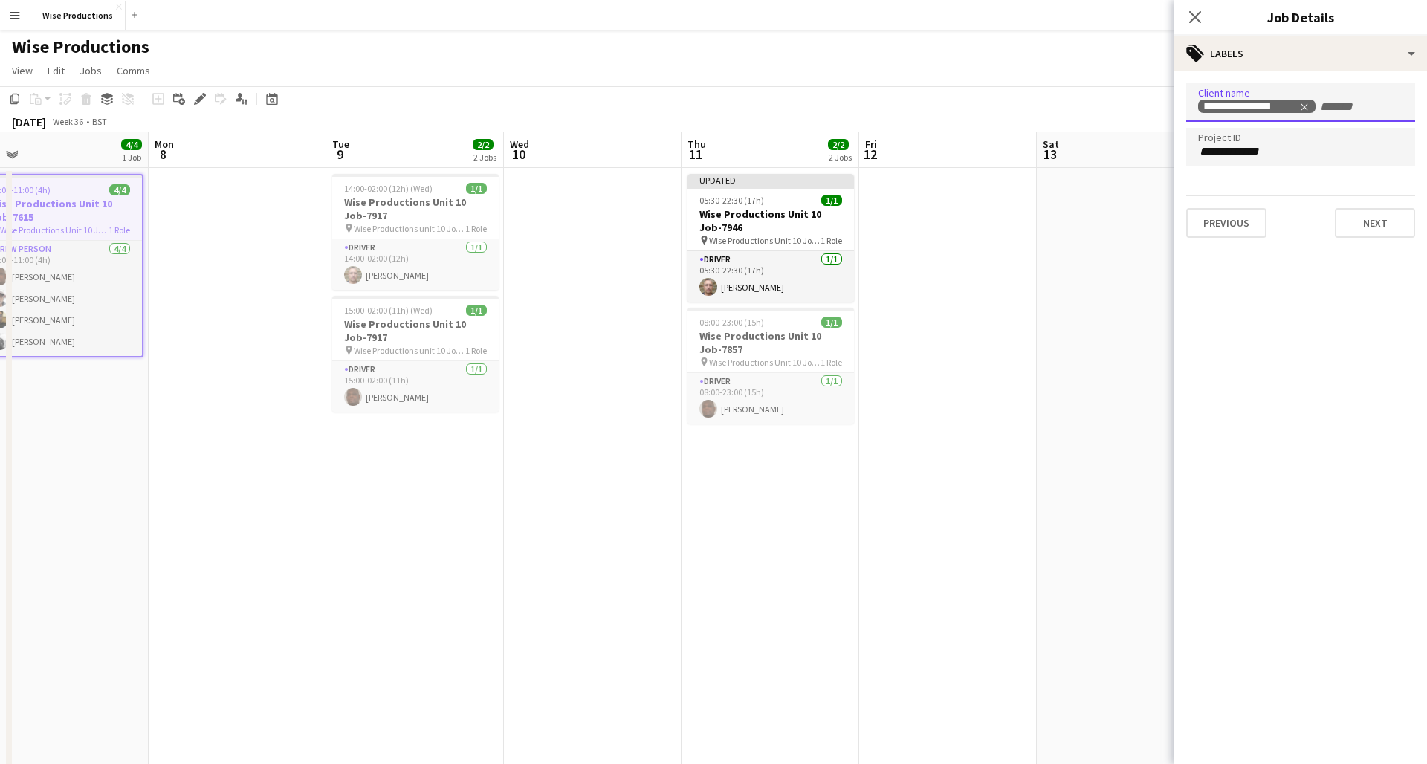
scroll to position [0, 562]
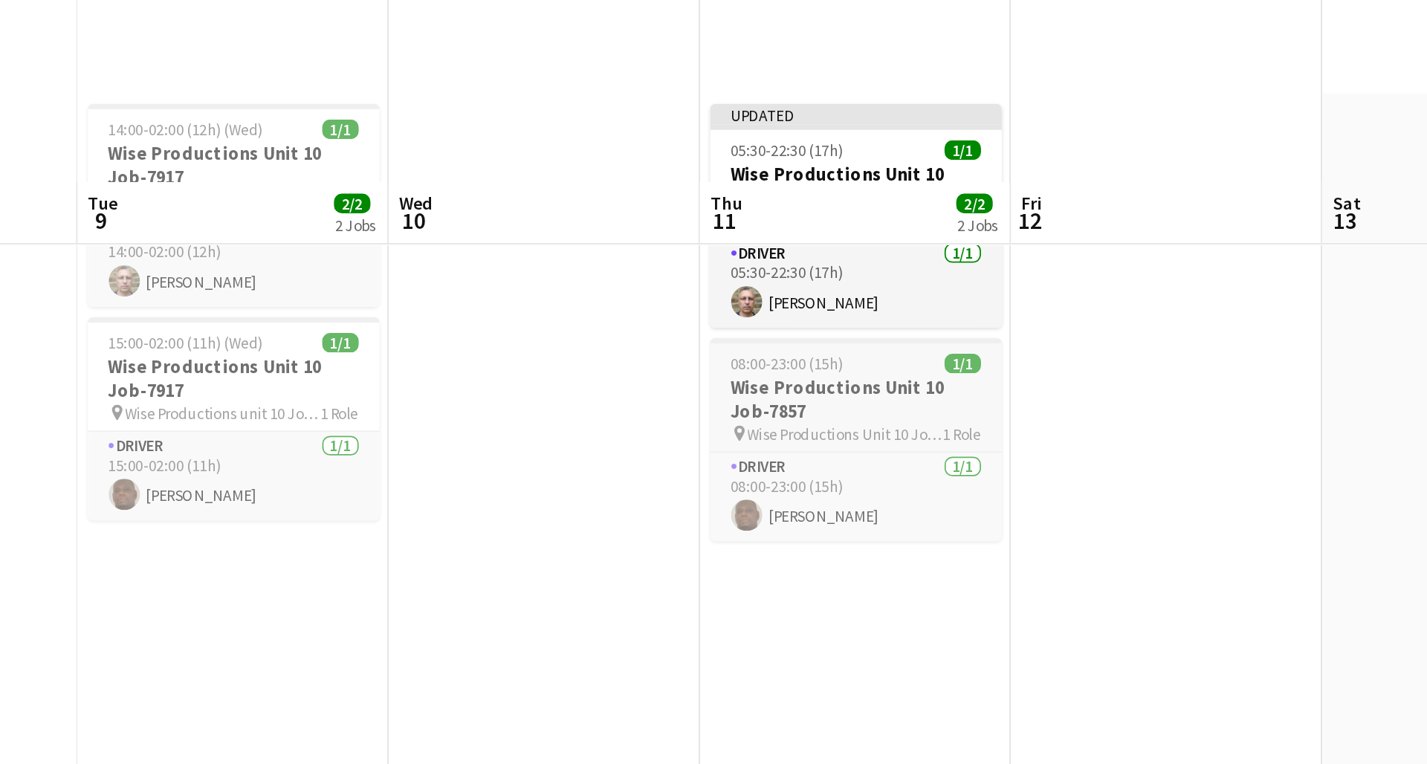
click at [687, 328] on h3 "Wise Productions Unit 10 Job-7857" at bounding box center [770, 341] width 166 height 27
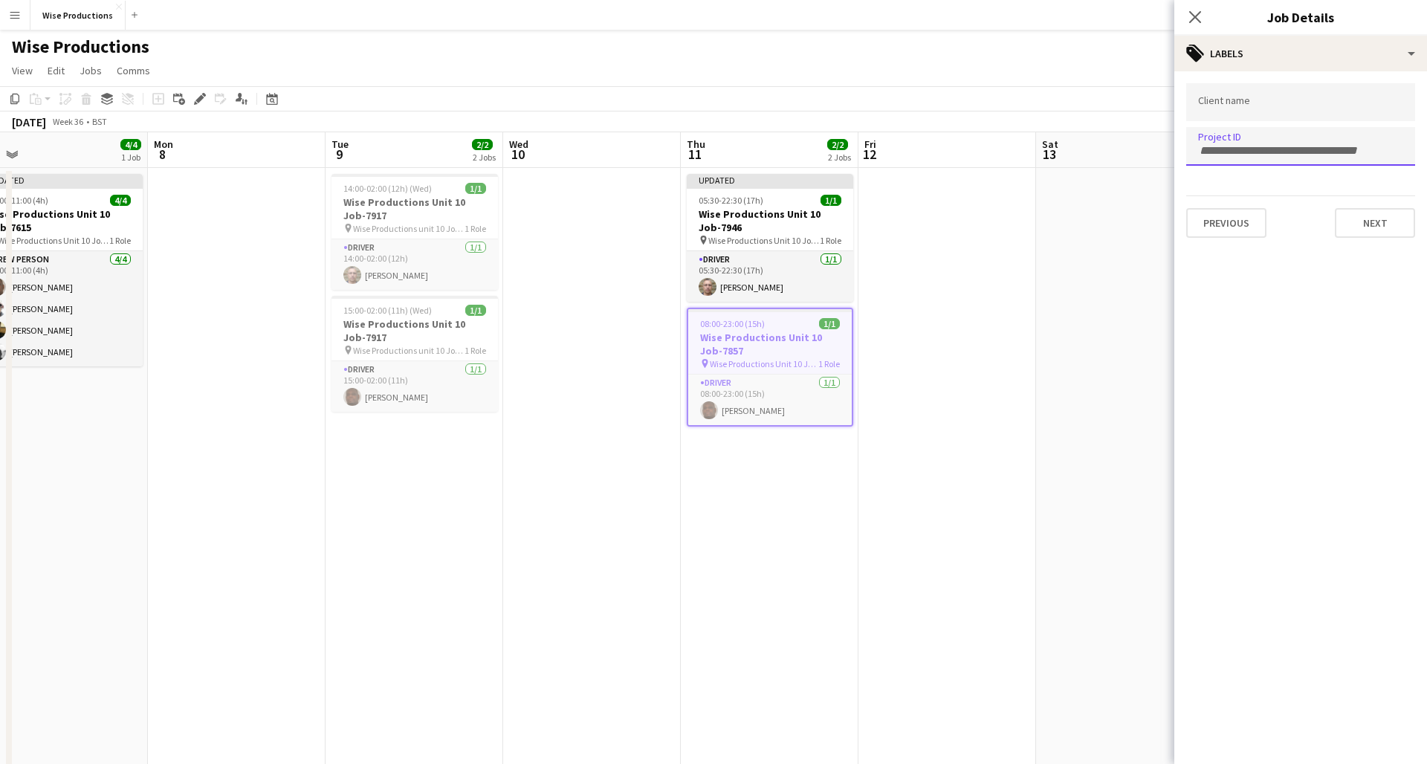
click at [771, 147] on input "Type to search project ID labels..." at bounding box center [1300, 150] width 205 height 13
paste input "*******"
type input "*******"
click at [771, 109] on input "Type to search client labels..." at bounding box center [1300, 106] width 205 height 13
type input "*"
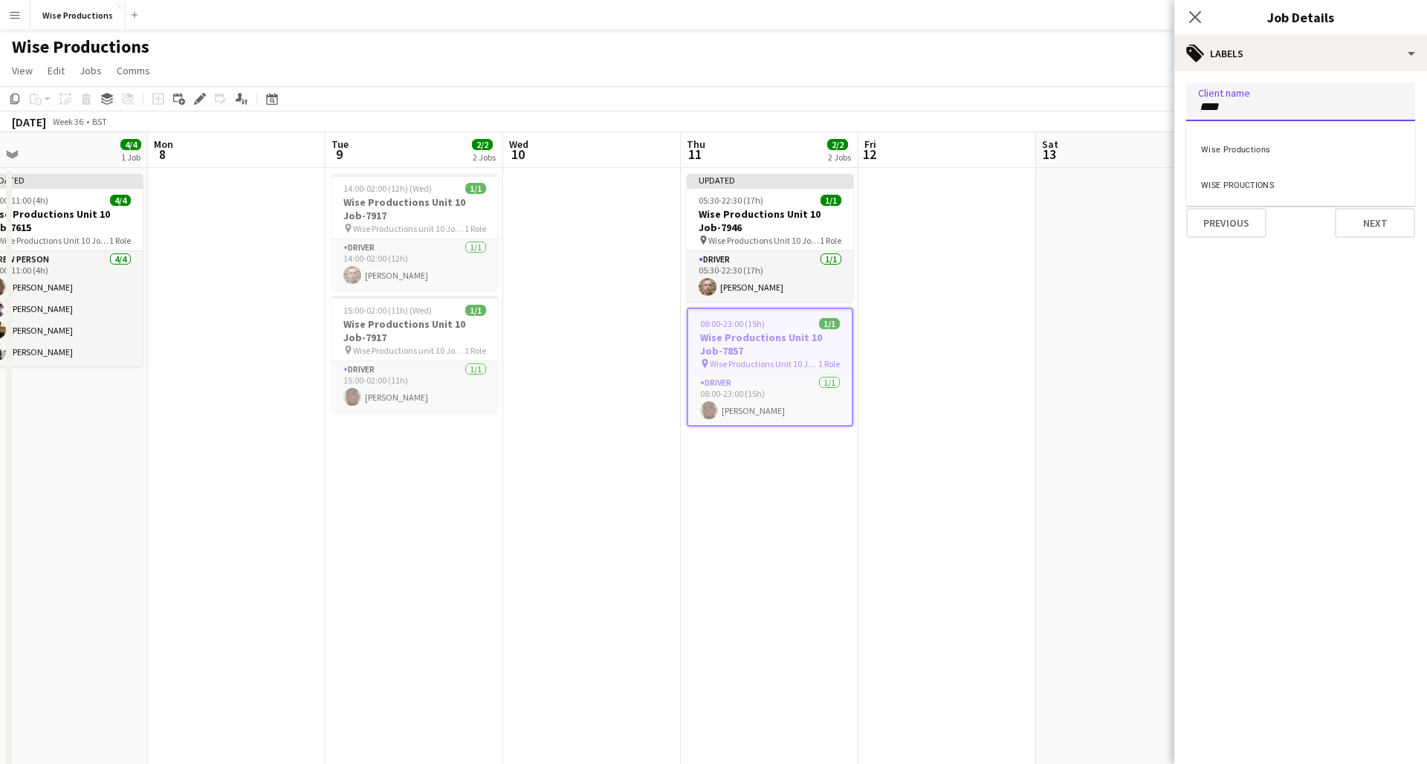
type input "****"
click at [771, 178] on div "WISE PROUCTIONS" at bounding box center [1300, 184] width 229 height 36
click at [771, 233] on button "Next" at bounding box center [1375, 223] width 80 height 30
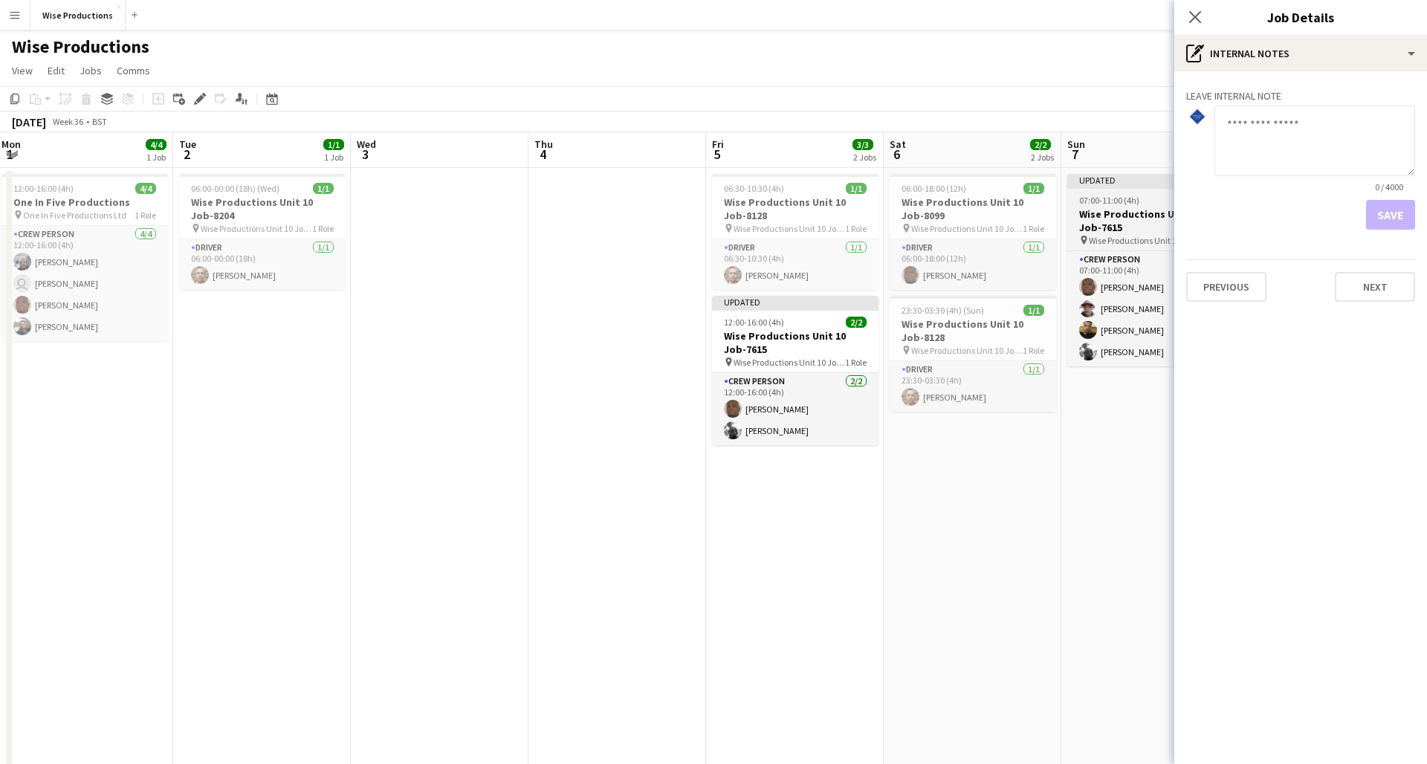
scroll to position [0, 358]
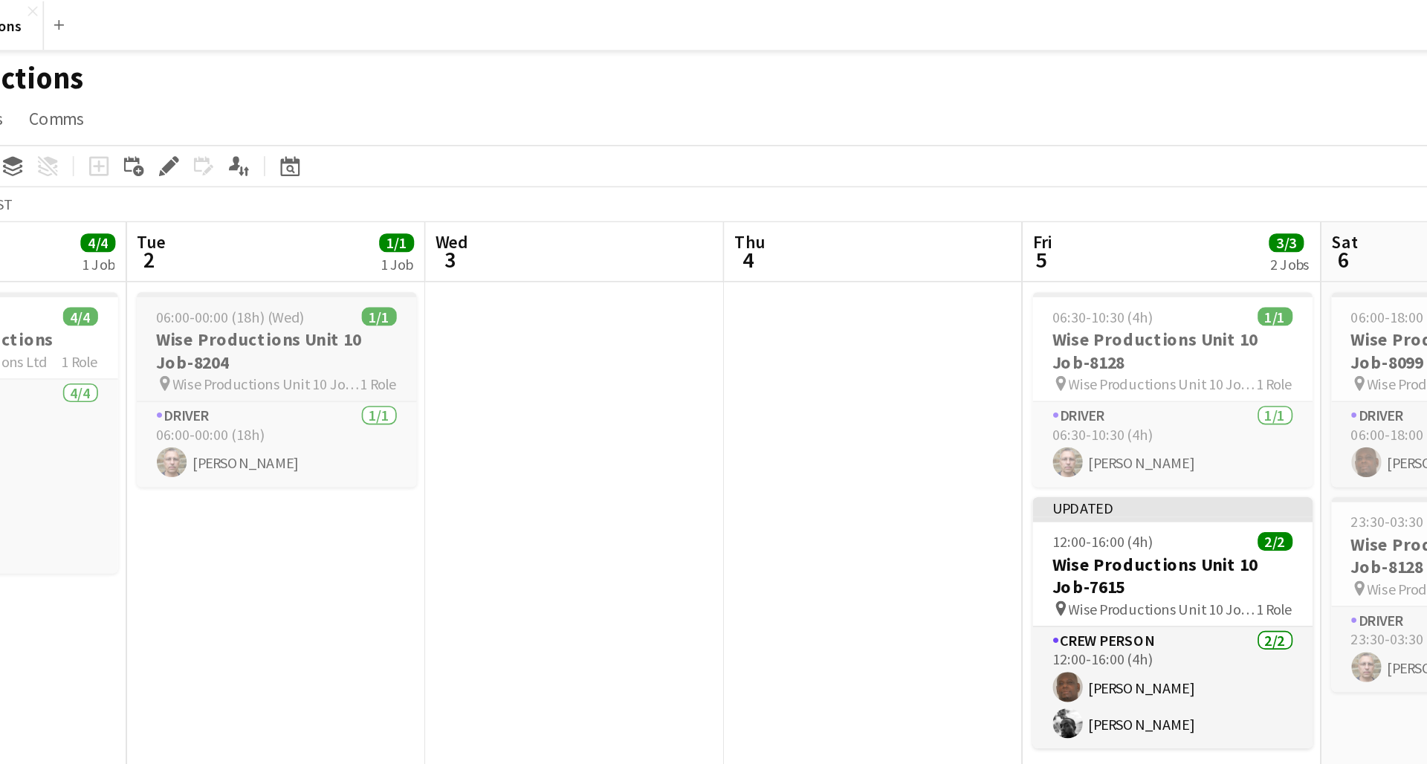
click at [192, 201] on h3 "Wise Productions Unit 10 Job-8204" at bounding box center [264, 208] width 166 height 27
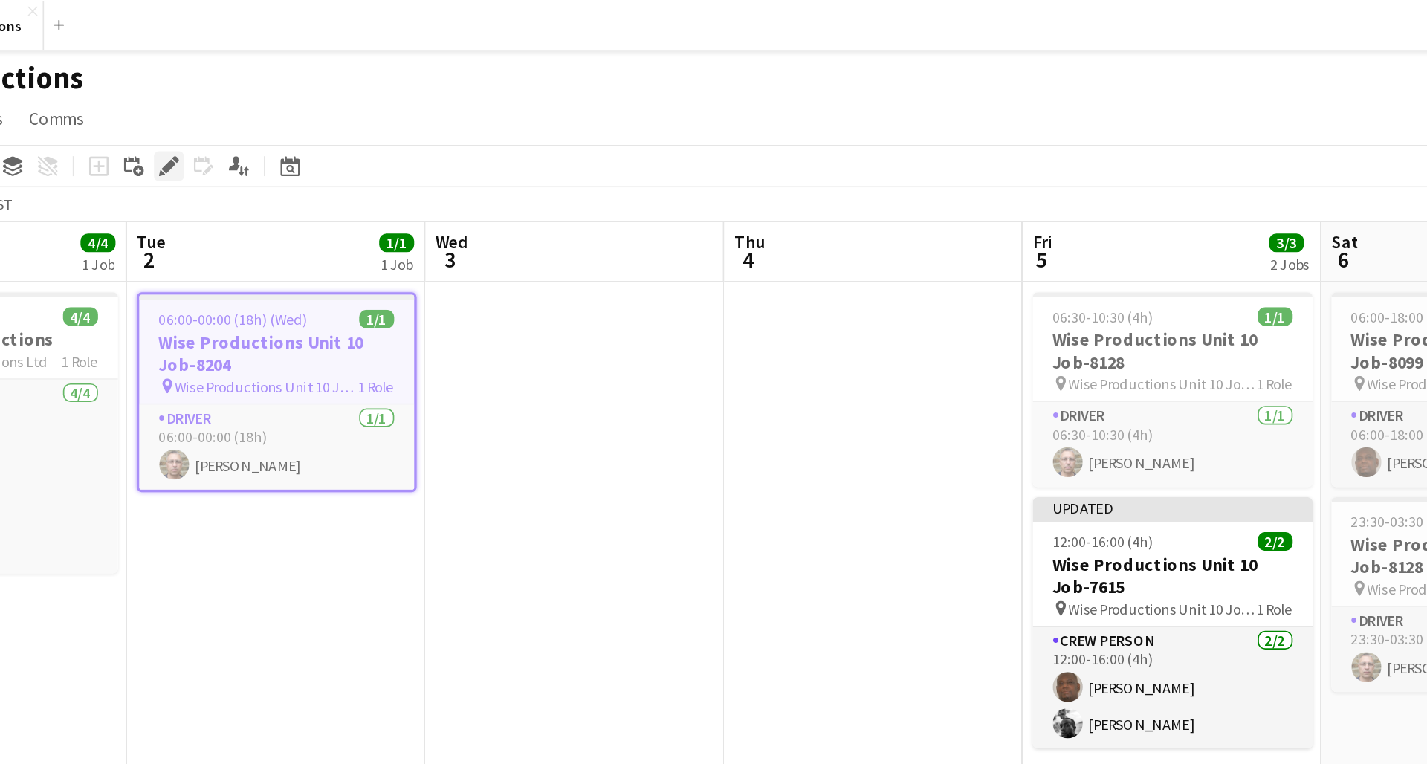
click at [194, 102] on icon "Edit" at bounding box center [200, 99] width 12 height 12
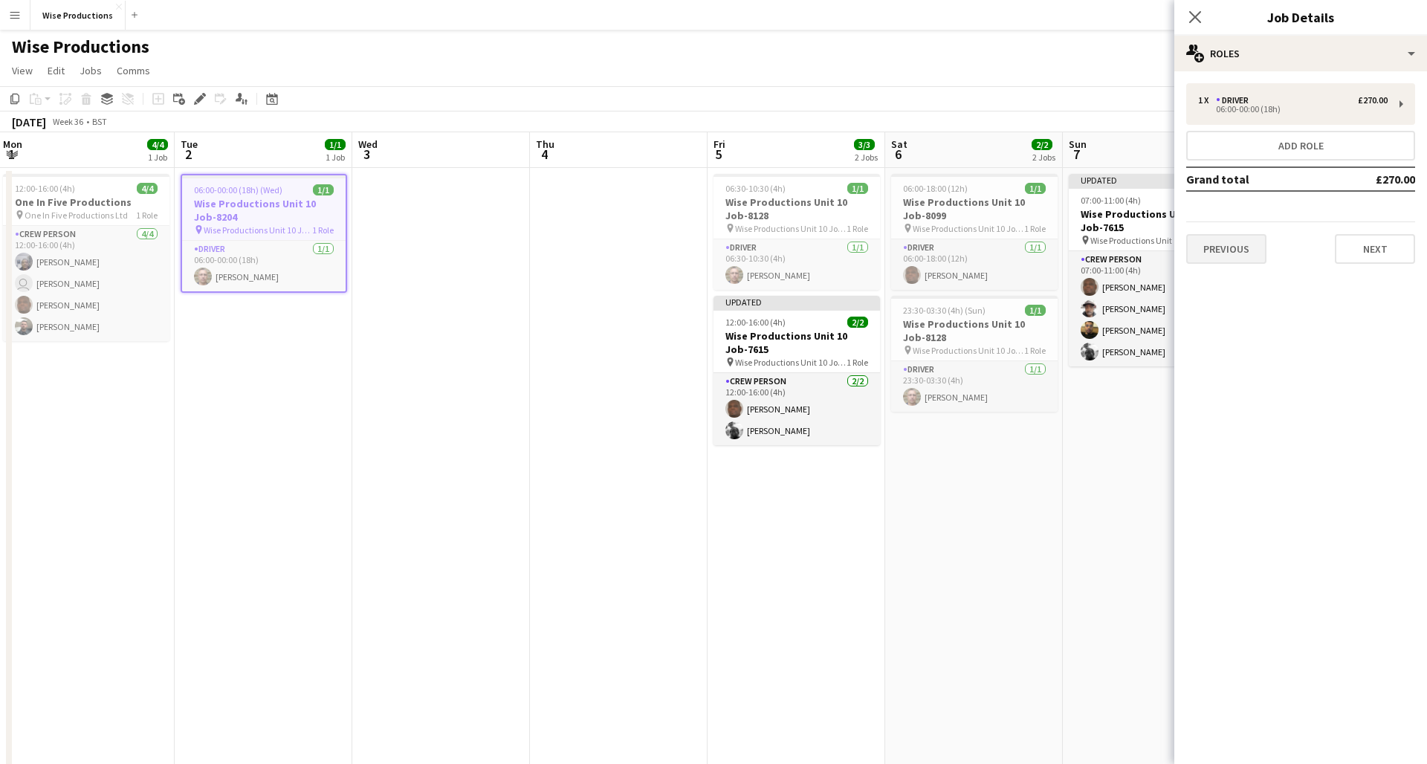
click at [771, 257] on button "Previous" at bounding box center [1226, 249] width 80 height 30
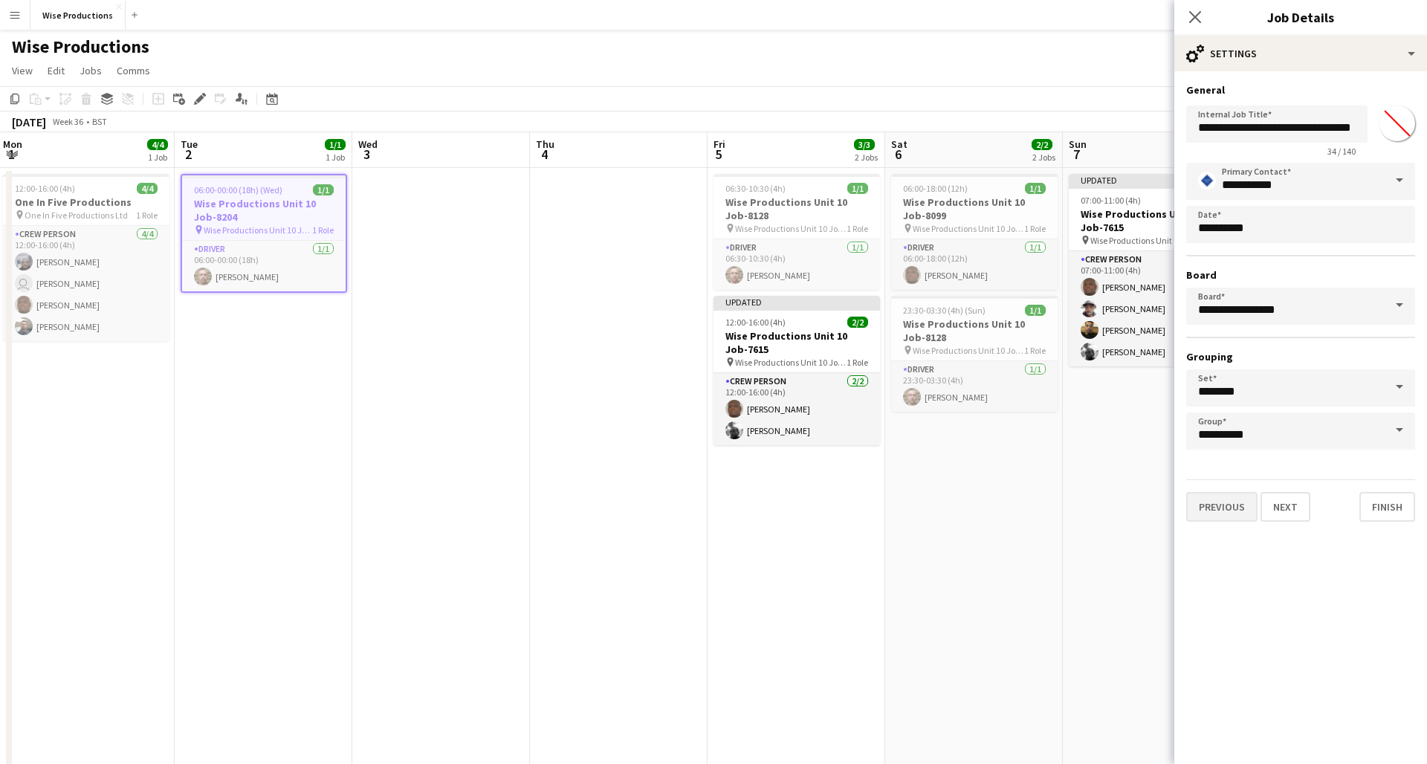
click at [771, 514] on button "Previous" at bounding box center [1221, 507] width 71 height 30
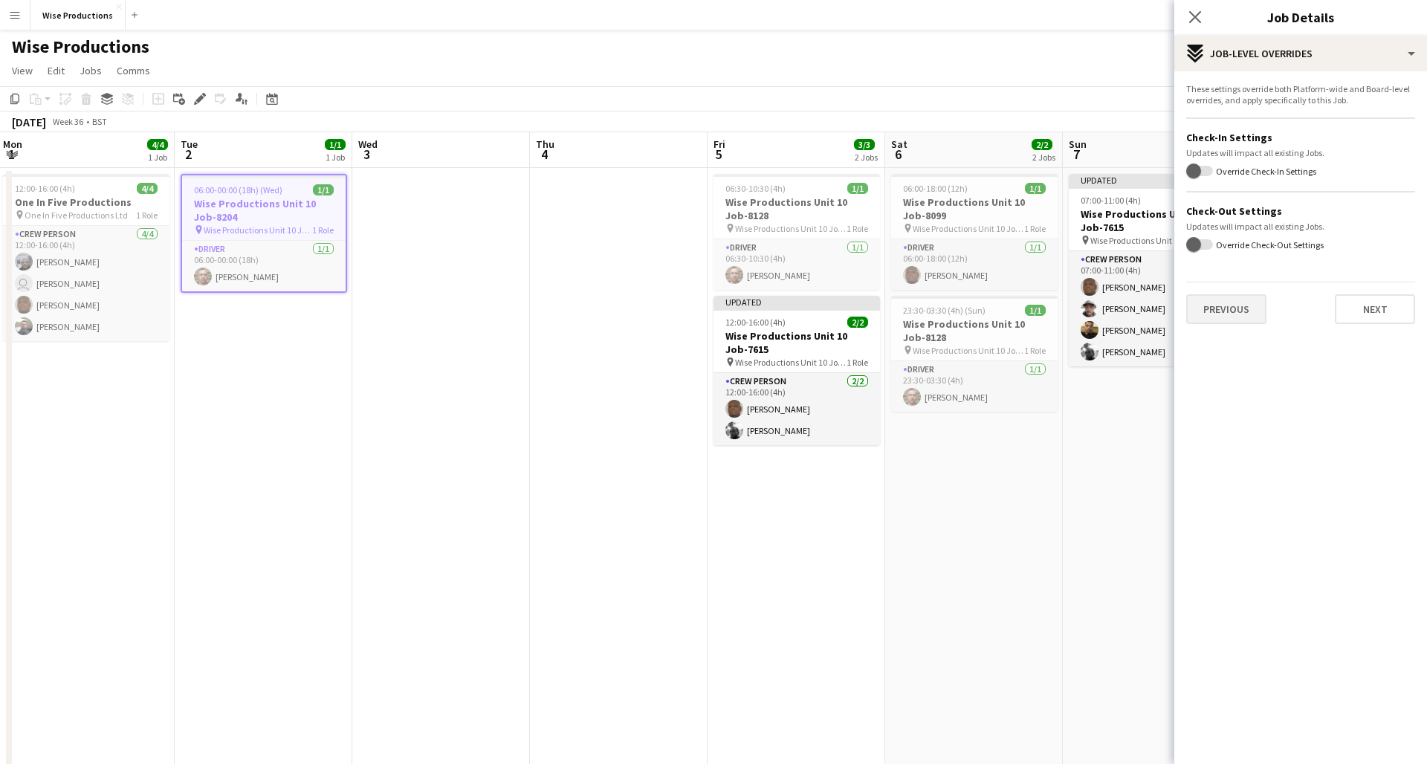
click at [771, 318] on button "Previous" at bounding box center [1226, 309] width 80 height 30
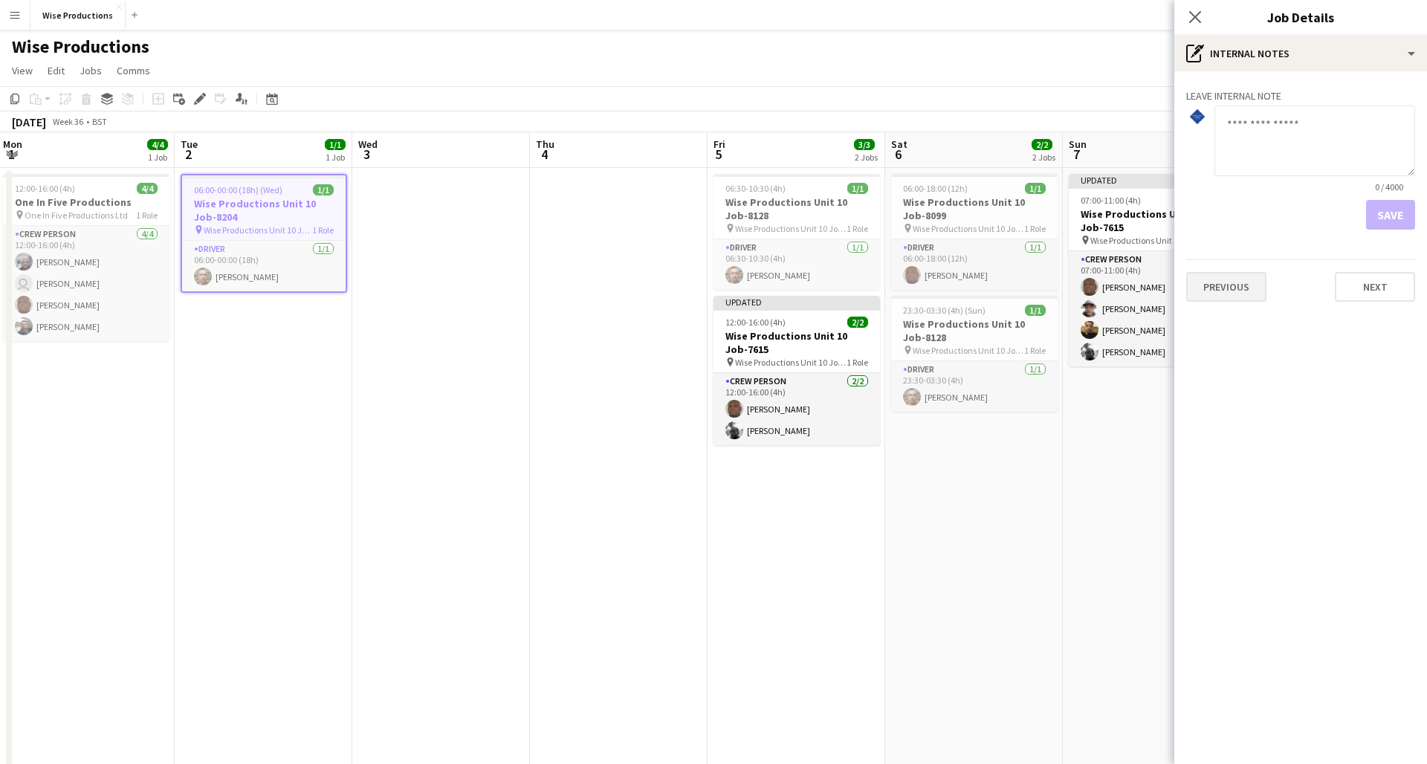
click at [771, 299] on button "Previous" at bounding box center [1226, 287] width 80 height 30
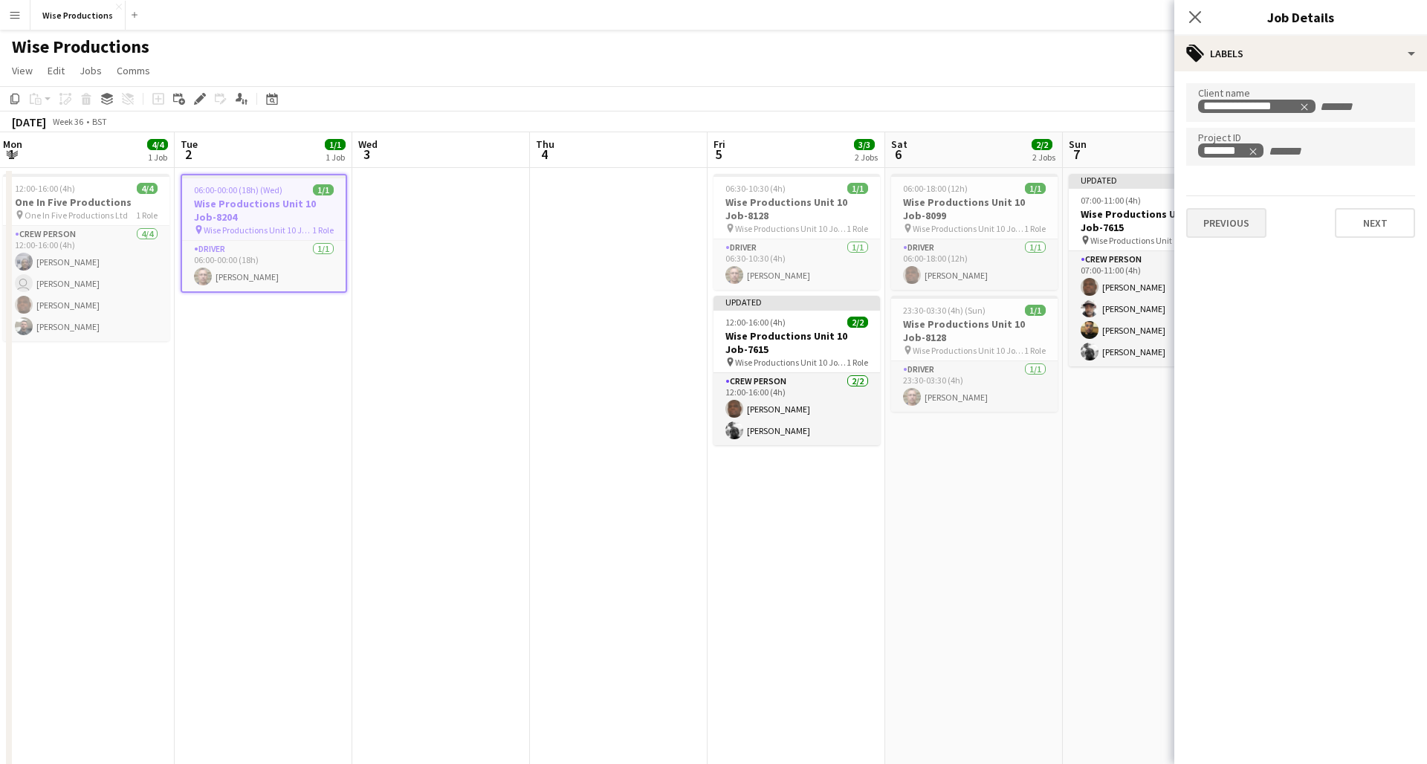
click at [771, 232] on button "Previous" at bounding box center [1226, 223] width 80 height 30
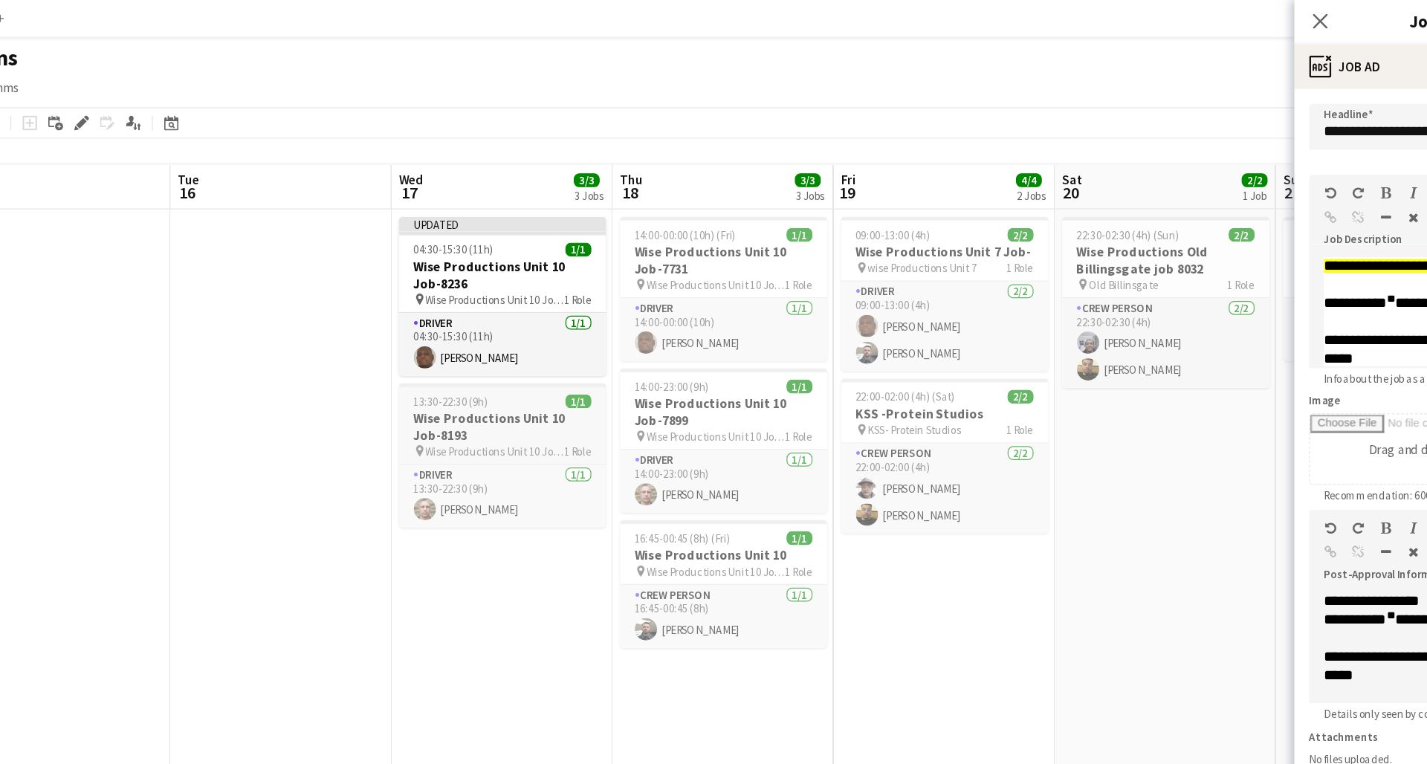
scroll to position [0, 645]
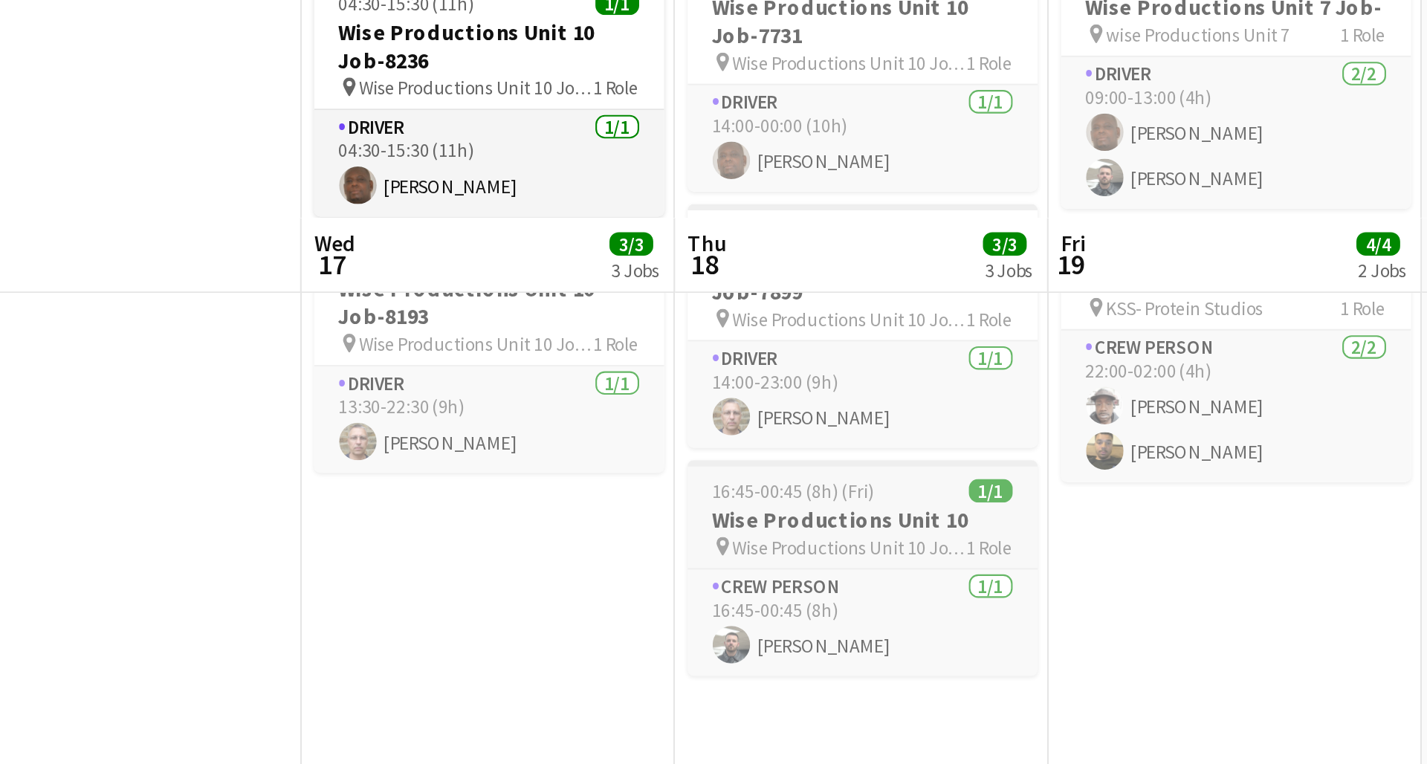
click at [604, 438] on h3 "Wise Productions Unit 10" at bounding box center [687, 444] width 166 height 13
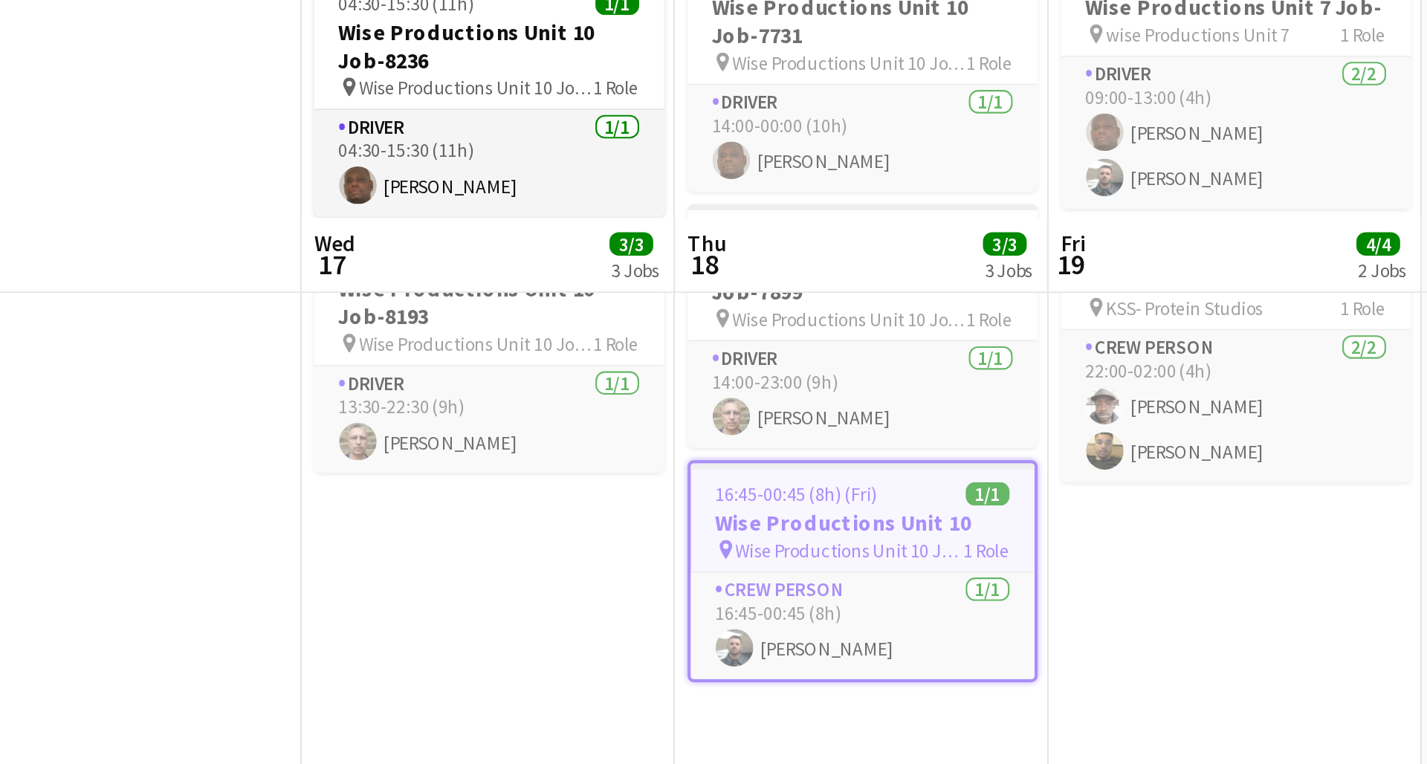
type input "**********"
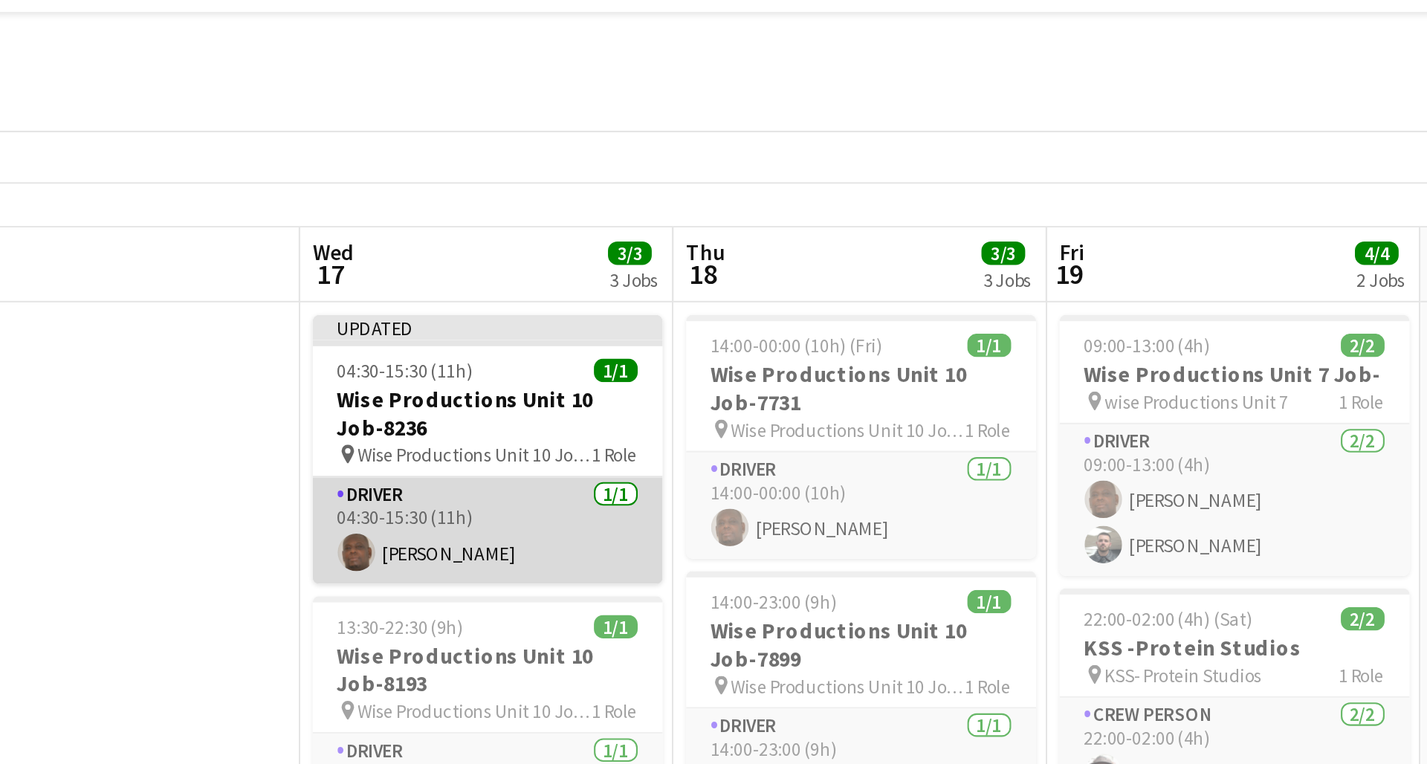
scroll to position [0, 641]
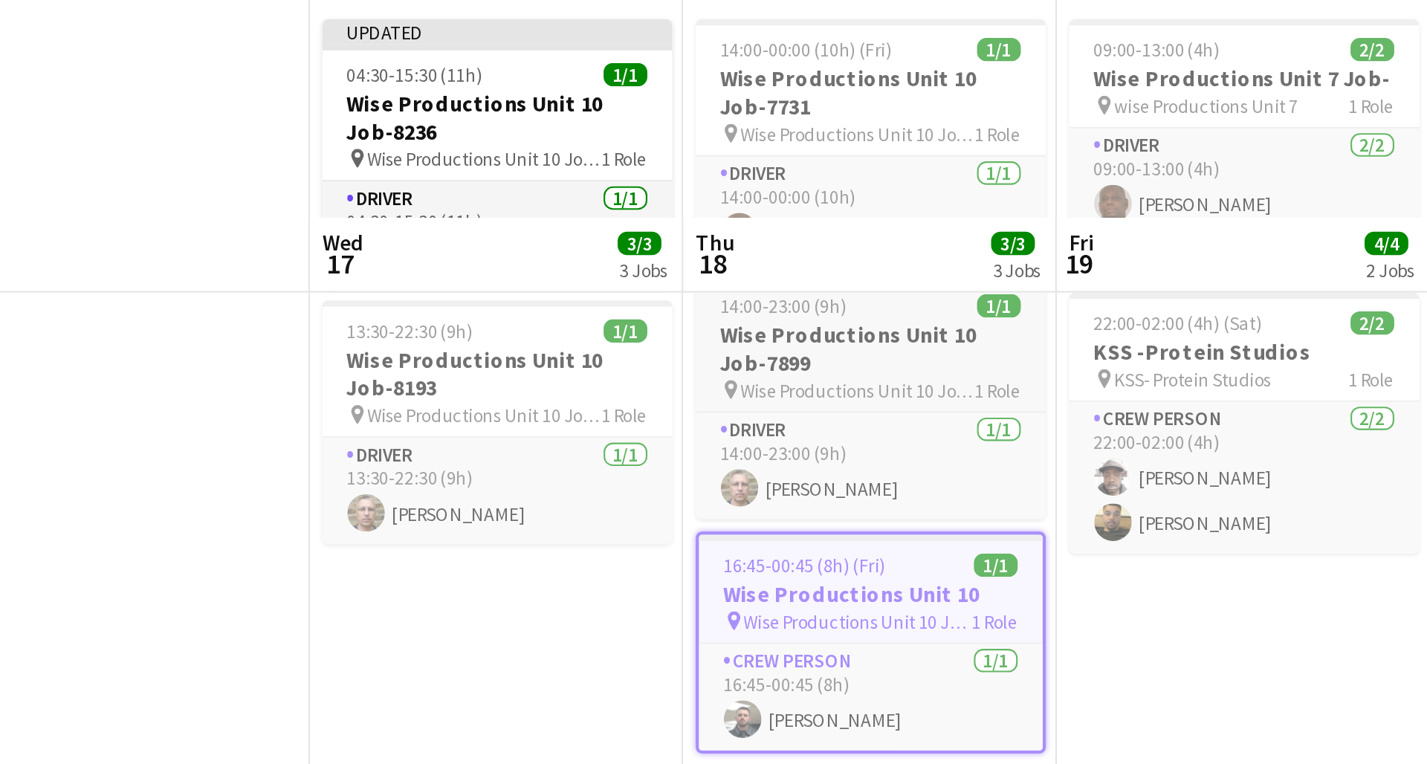
click at [630, 343] on span "Wise Productions Unit 10 Job-7899" at bounding box center [685, 348] width 111 height 11
type input "**********"
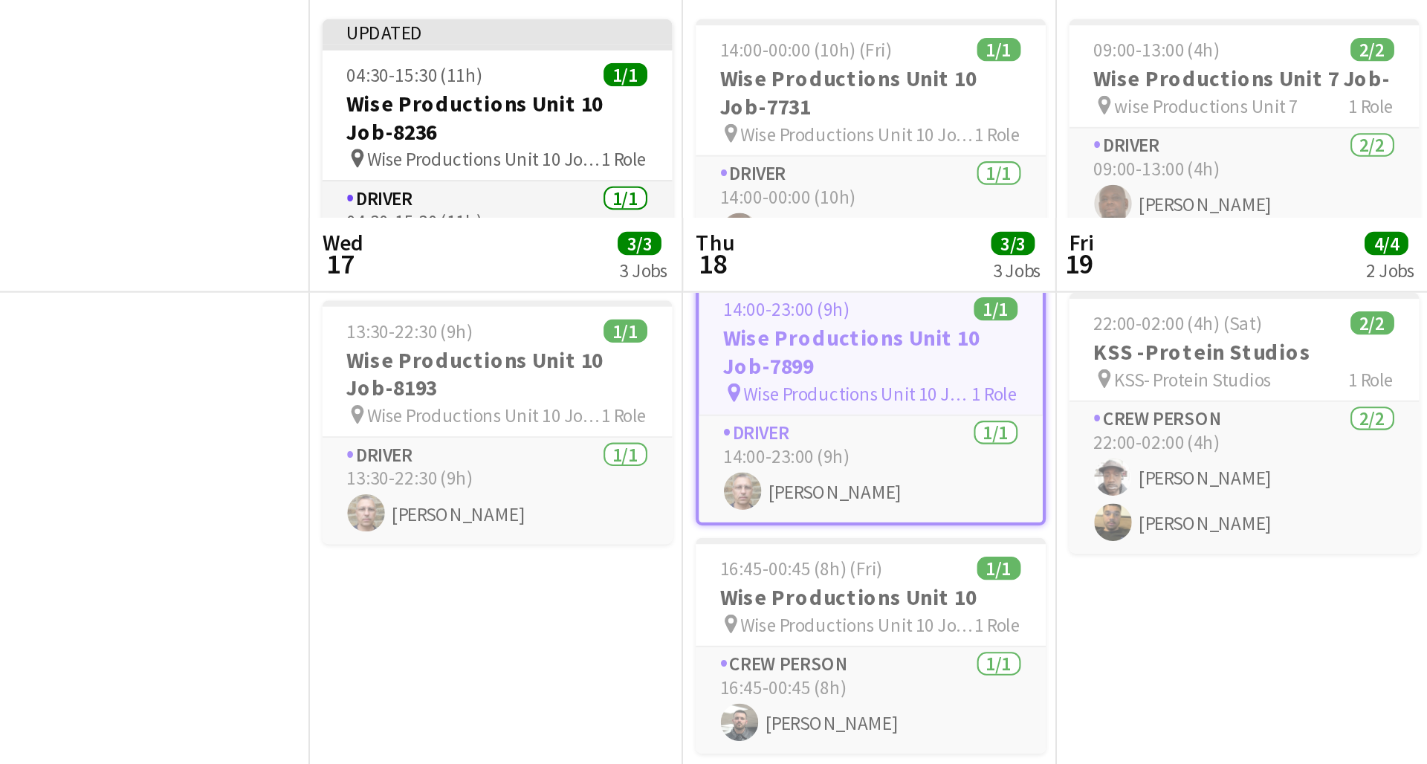
click at [632, 345] on span "Wise Productions Unit 10 Job-7899" at bounding box center [686, 350] width 108 height 11
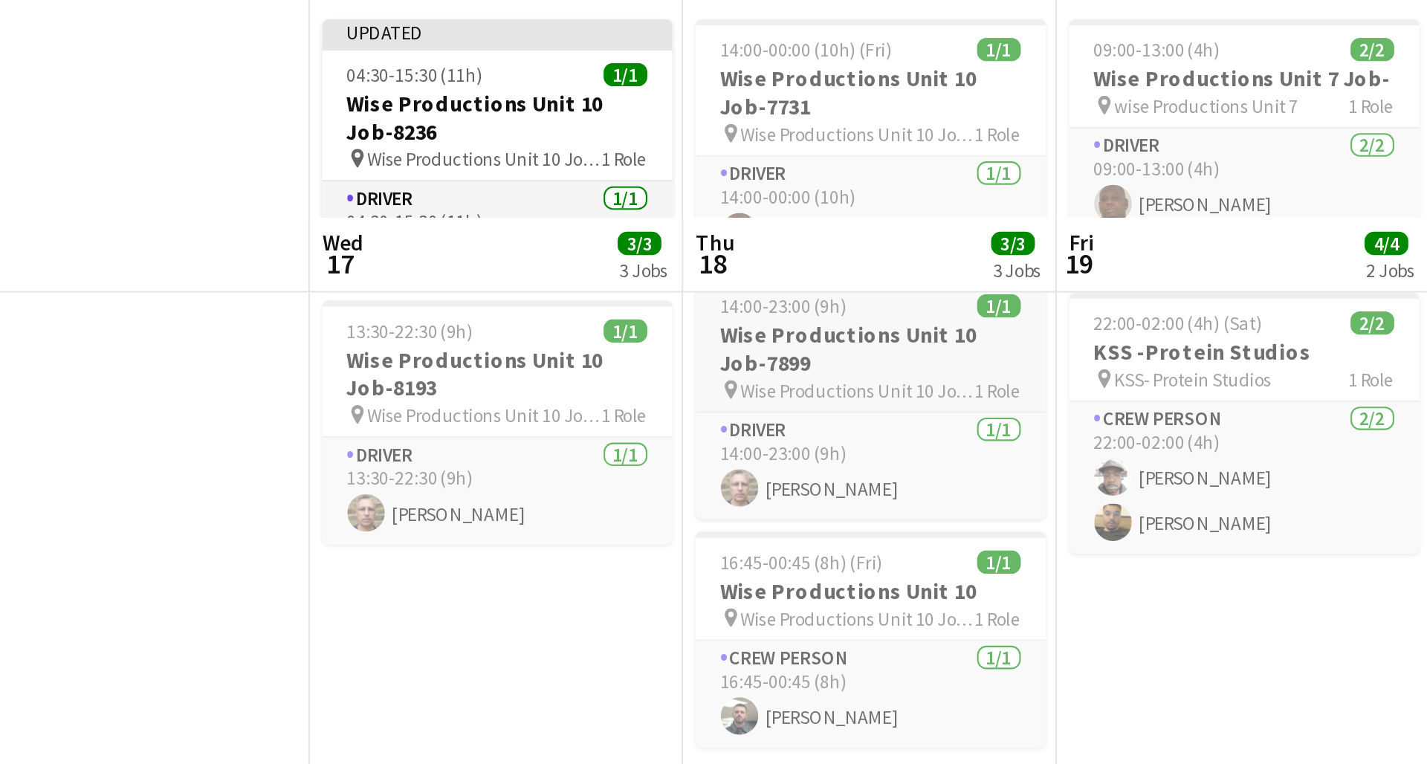
click at [630, 343] on span "Wise Productions Unit 10 Job-7899" at bounding box center [685, 348] width 111 height 11
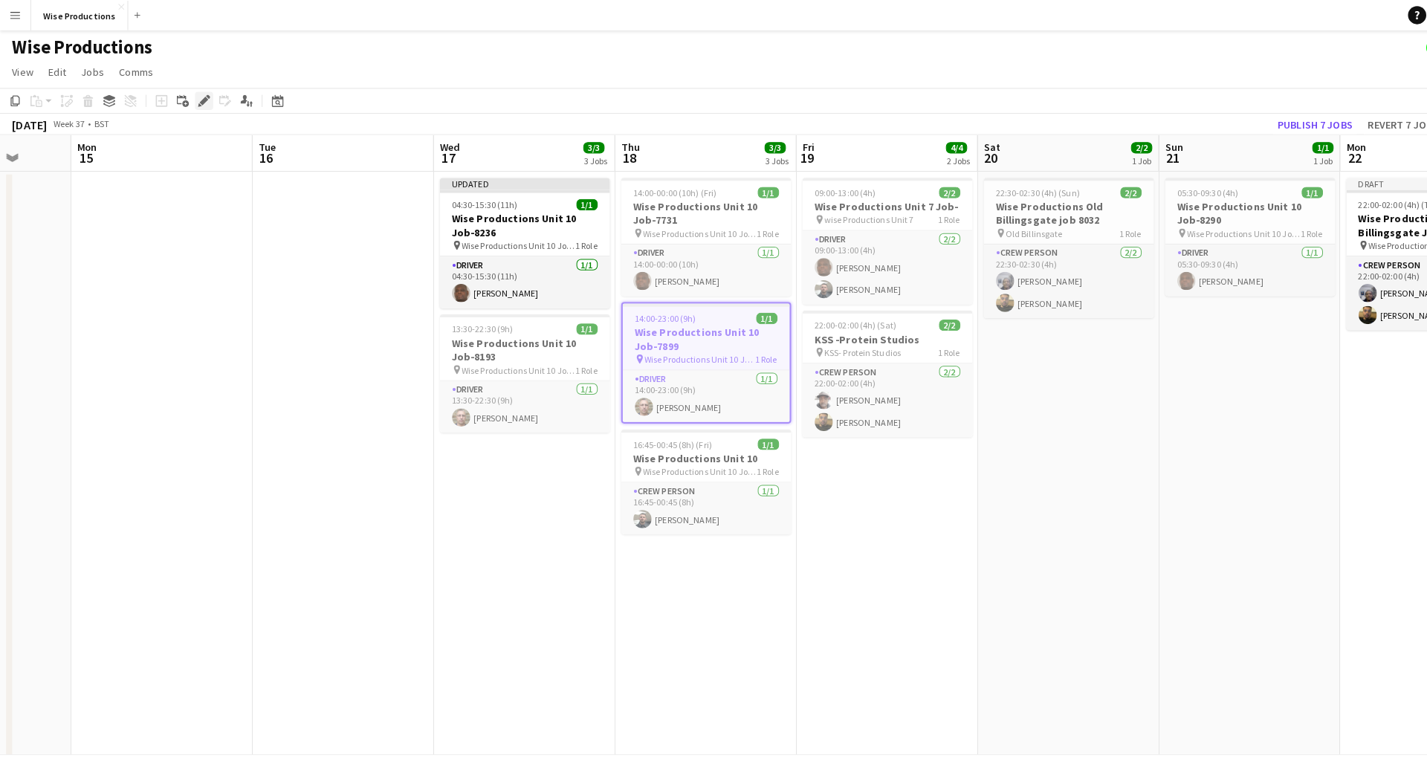
click at [203, 100] on icon "Edit" at bounding box center [200, 99] width 12 height 12
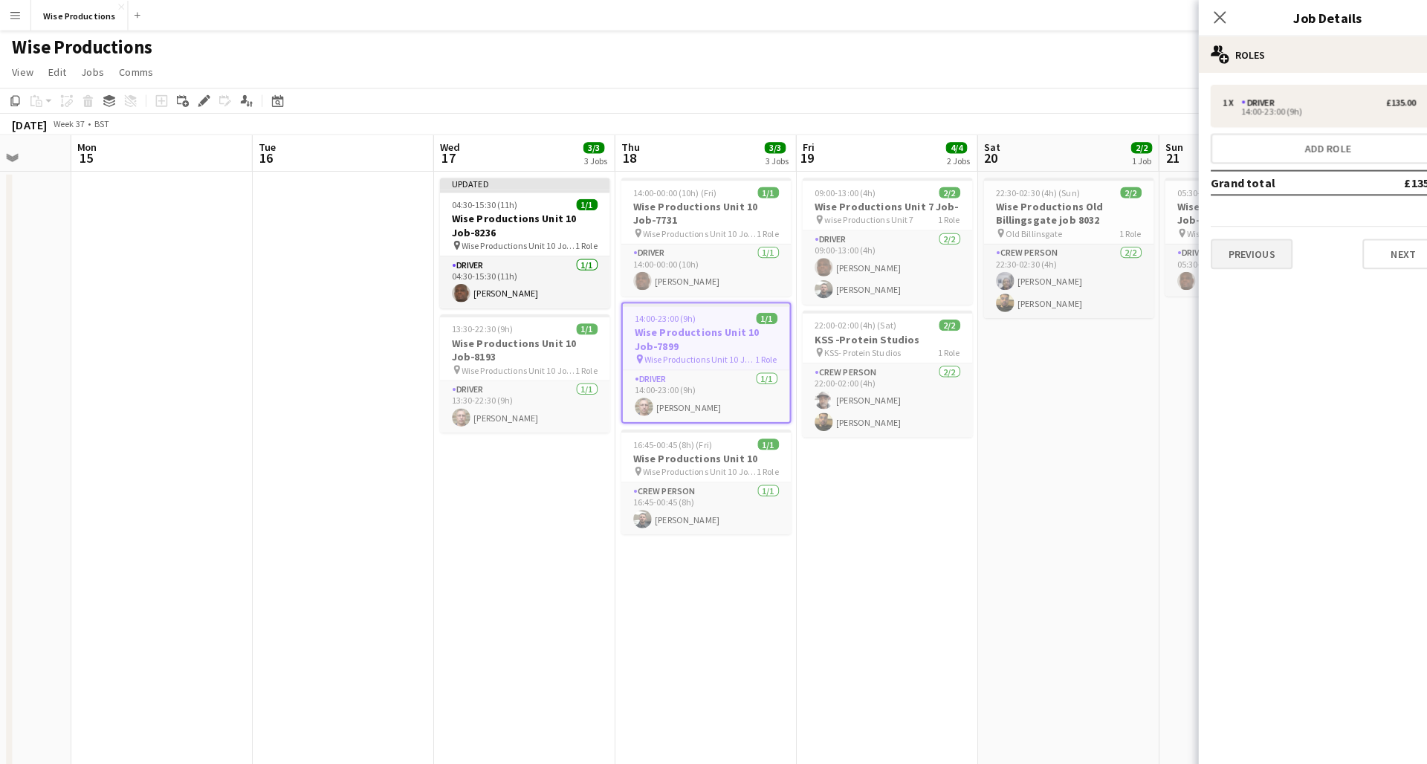
click at [771, 256] on button "Previous" at bounding box center [1226, 249] width 80 height 30
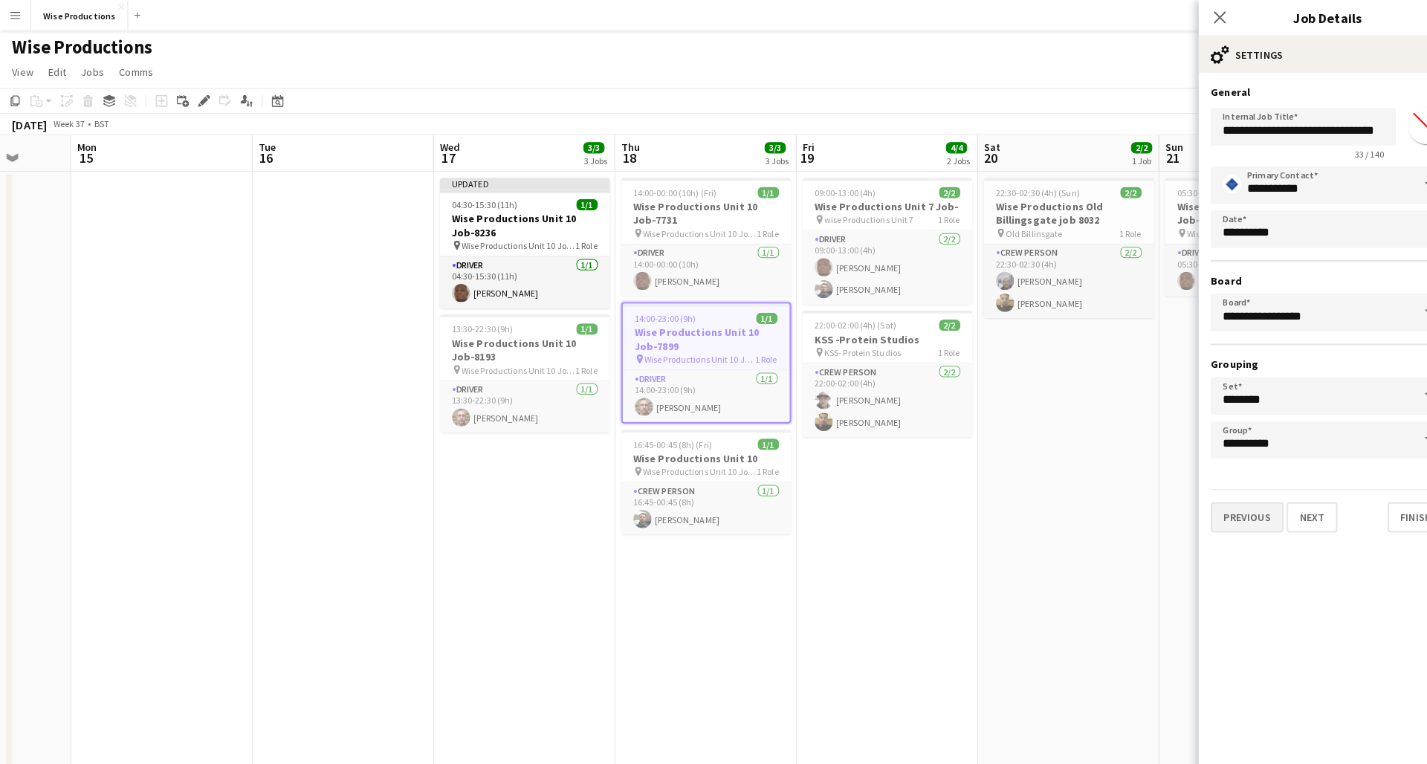
click at [771, 502] on button "Previous" at bounding box center [1221, 507] width 71 height 30
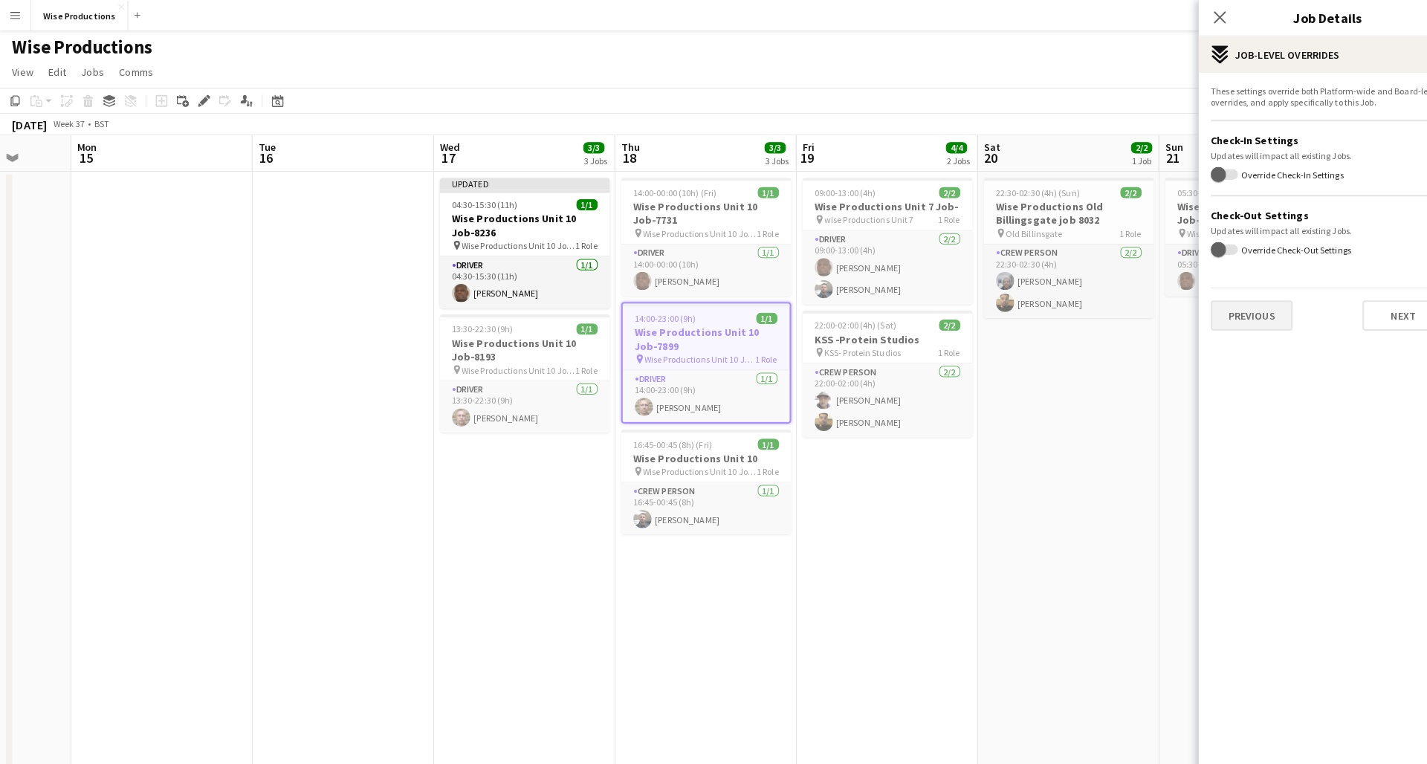
click at [771, 305] on button "Previous" at bounding box center [1226, 309] width 80 height 30
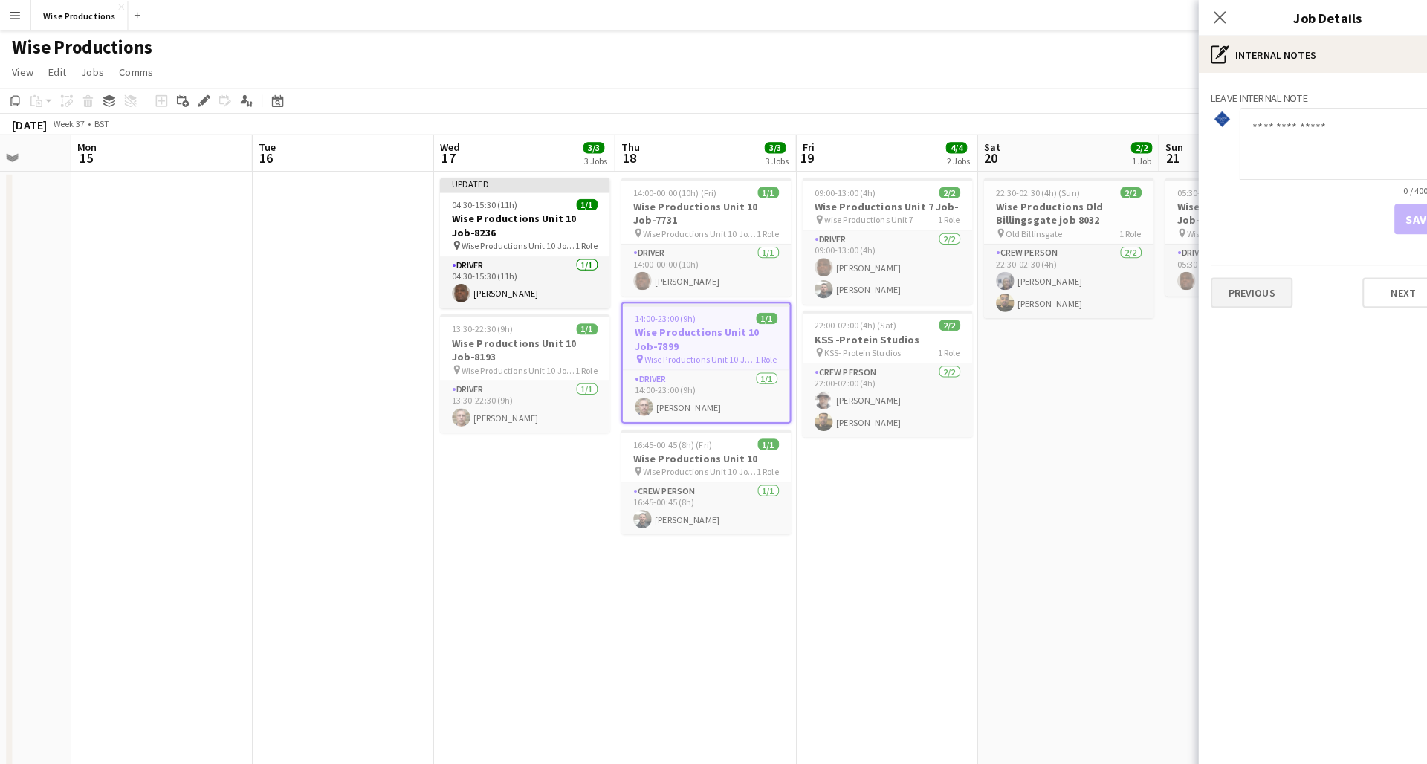
click at [771, 279] on button "Previous" at bounding box center [1226, 287] width 80 height 30
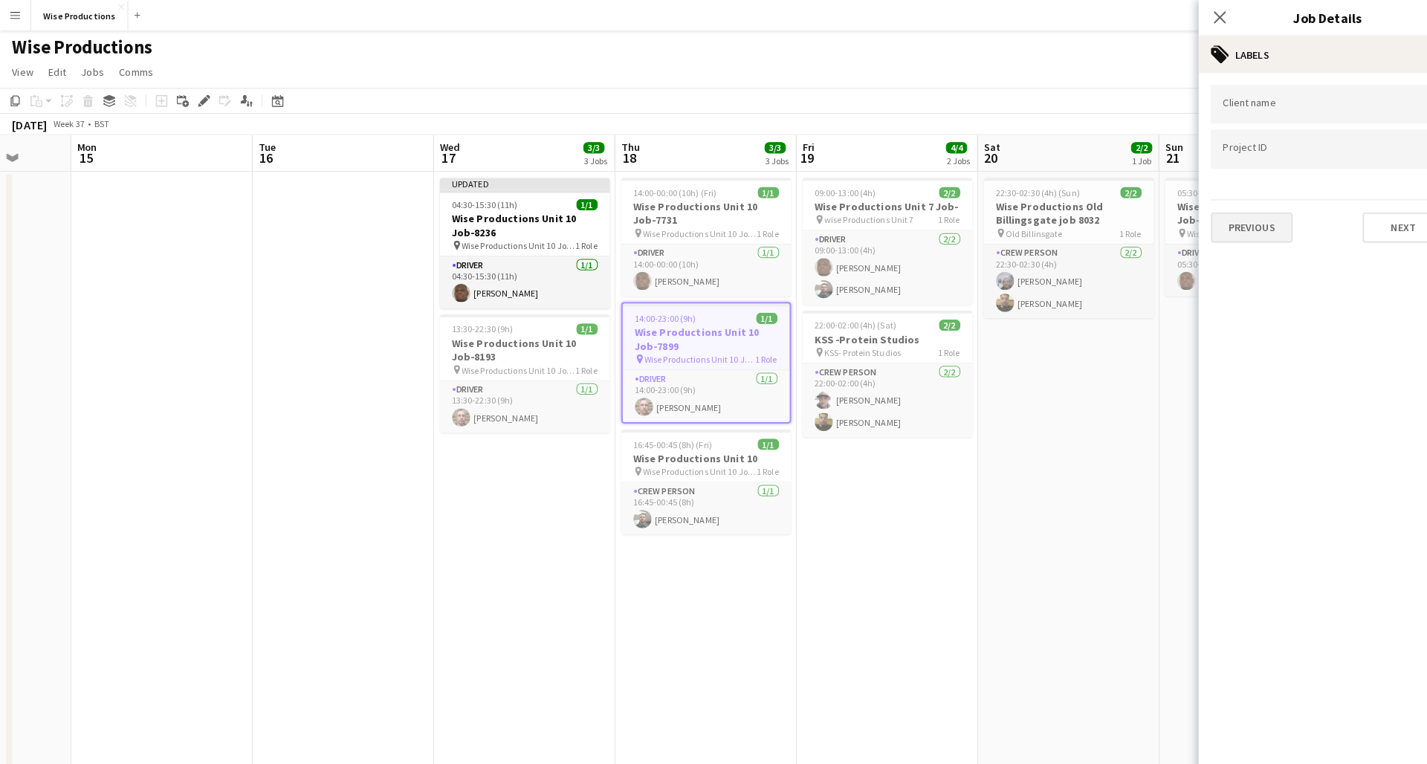
click at [771, 229] on button "Previous" at bounding box center [1226, 223] width 80 height 30
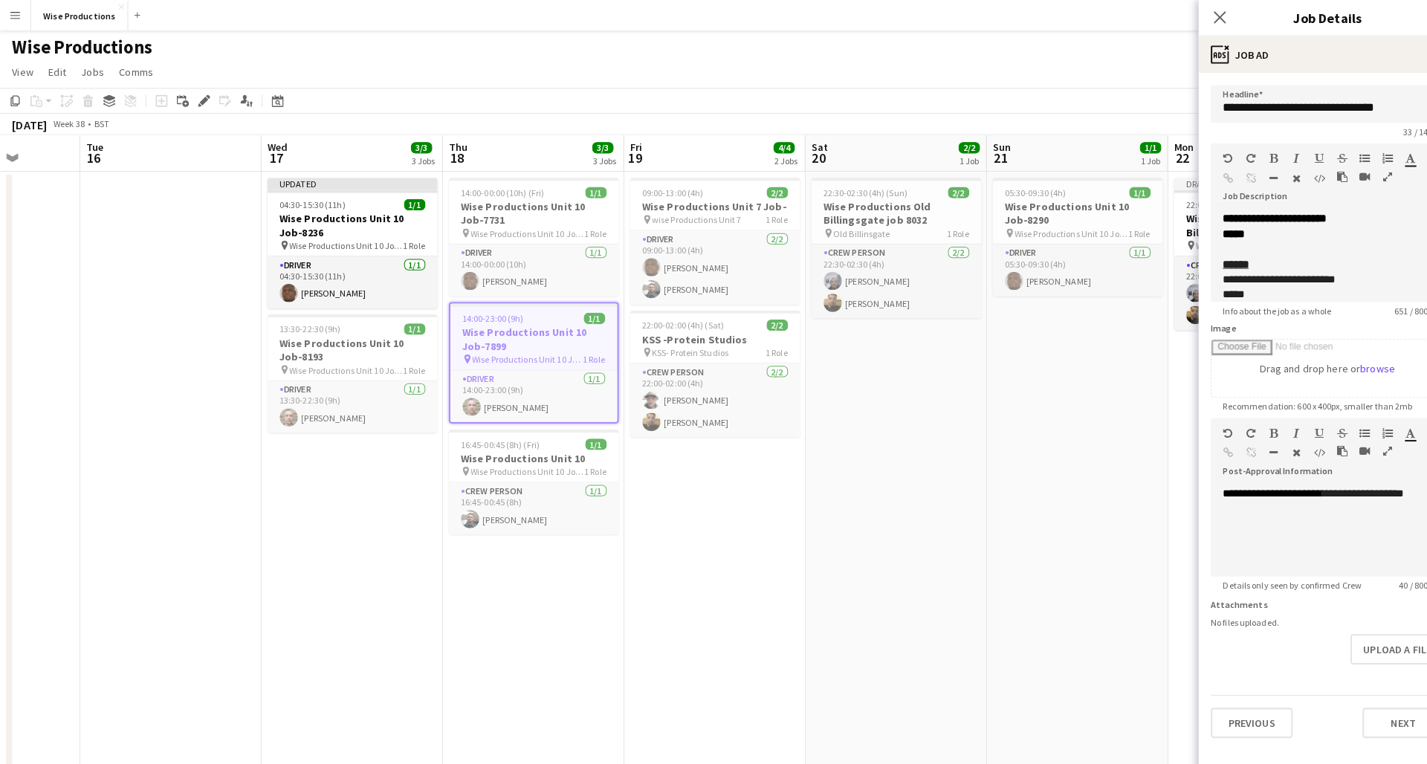
scroll to position [0, 0]
click at [535, 215] on h3 "Wise Productions Unit 10 Job-7731" at bounding box center [523, 208] width 166 height 27
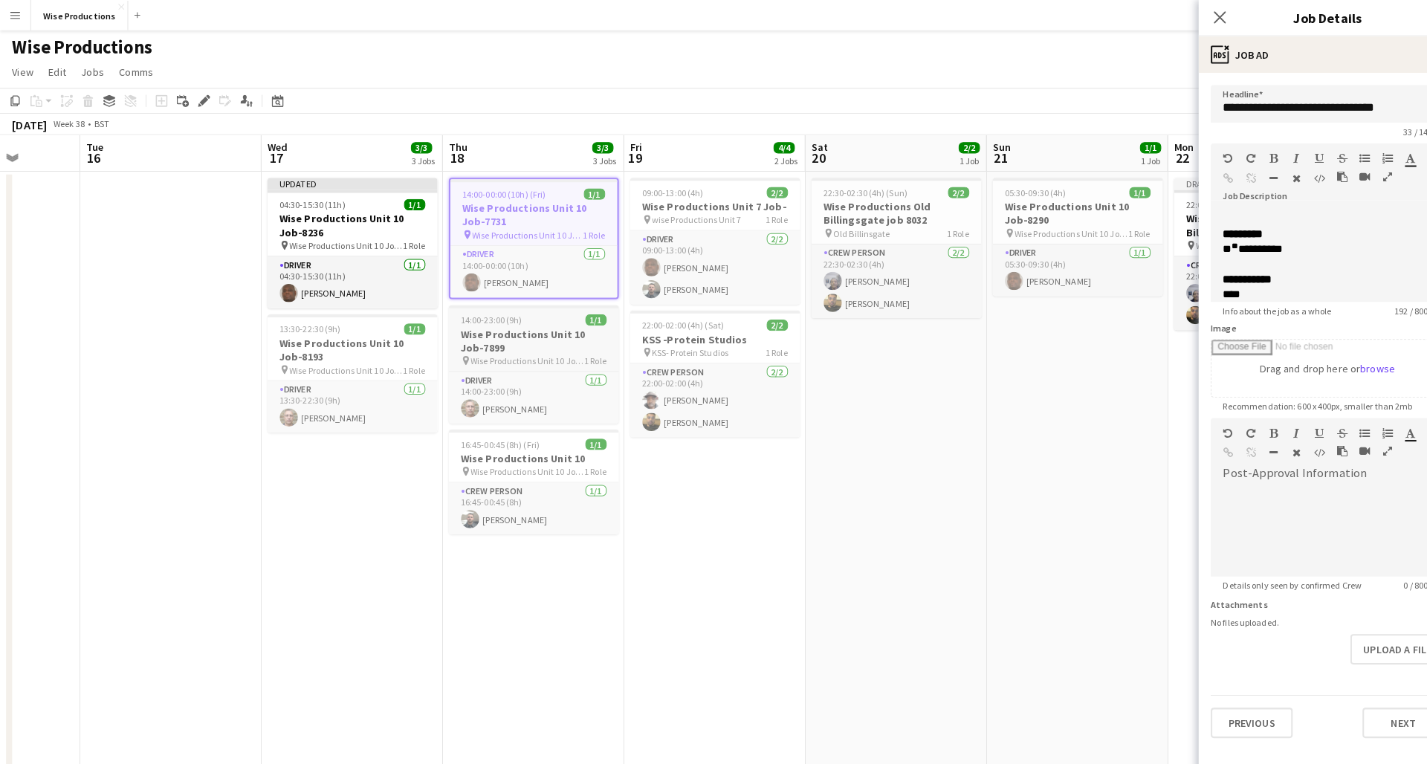
click at [508, 348] on span "Wise Productions Unit 10 Job-7899" at bounding box center [516, 353] width 111 height 11
type input "**********"
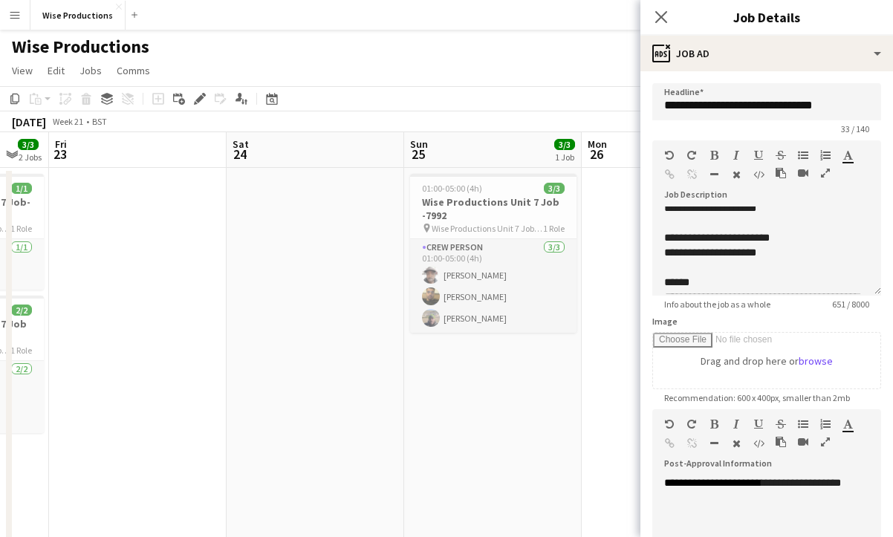
scroll to position [0, 421]
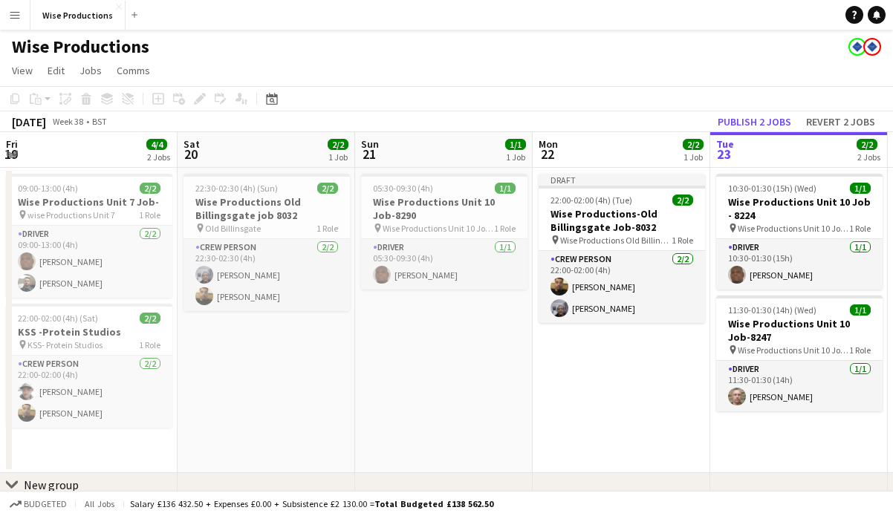
scroll to position [0, 480]
